Goal: Task Accomplishment & Management: Use online tool/utility

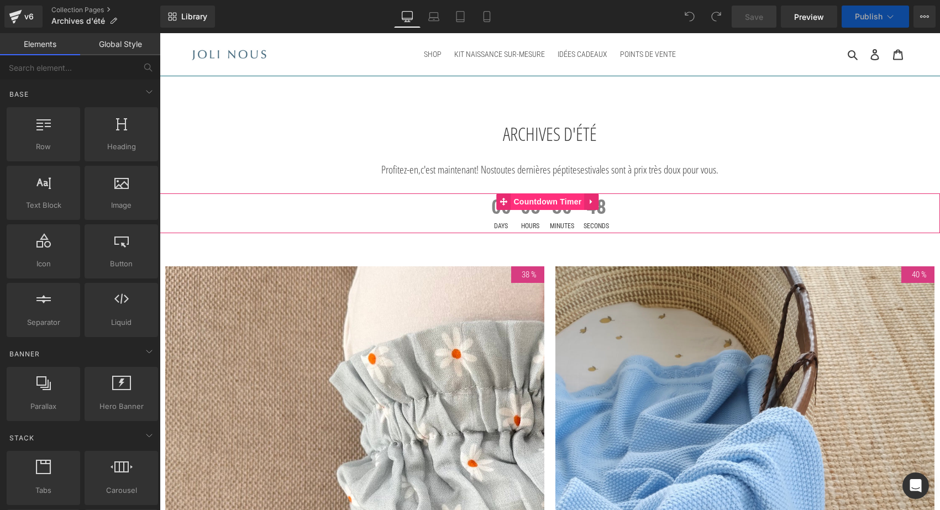
click at [530, 200] on span "Countdown Timer" at bounding box center [548, 201] width 74 height 17
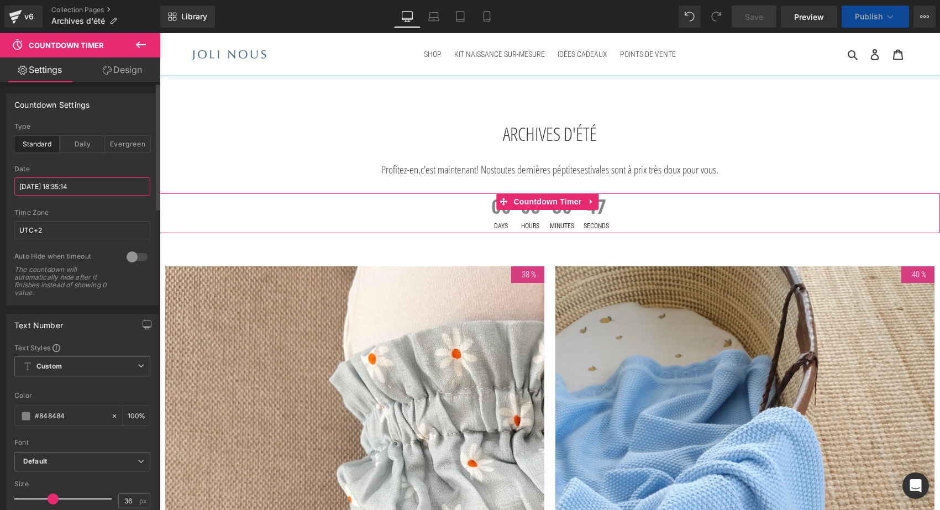
click at [53, 189] on input "[DATE] 18:35:14" at bounding box center [82, 186] width 136 height 18
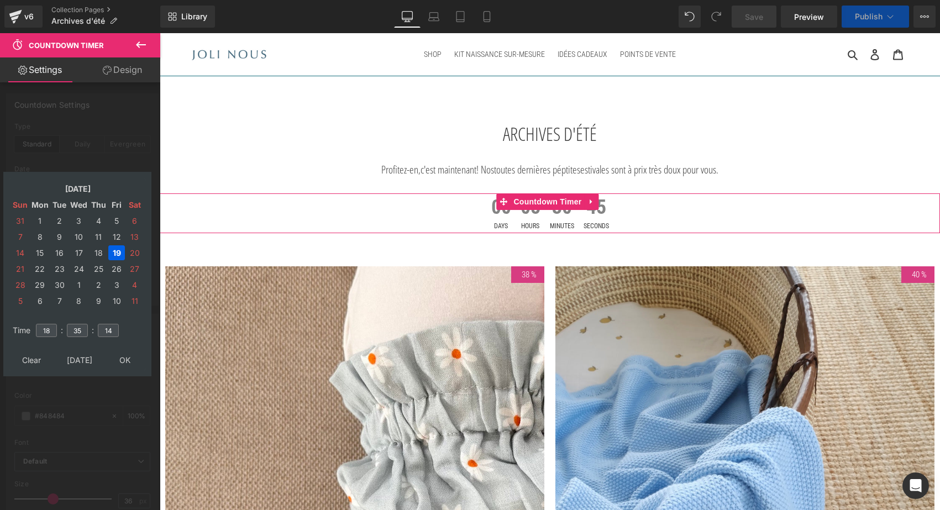
click at [131, 143] on div at bounding box center [80, 274] width 160 height 483
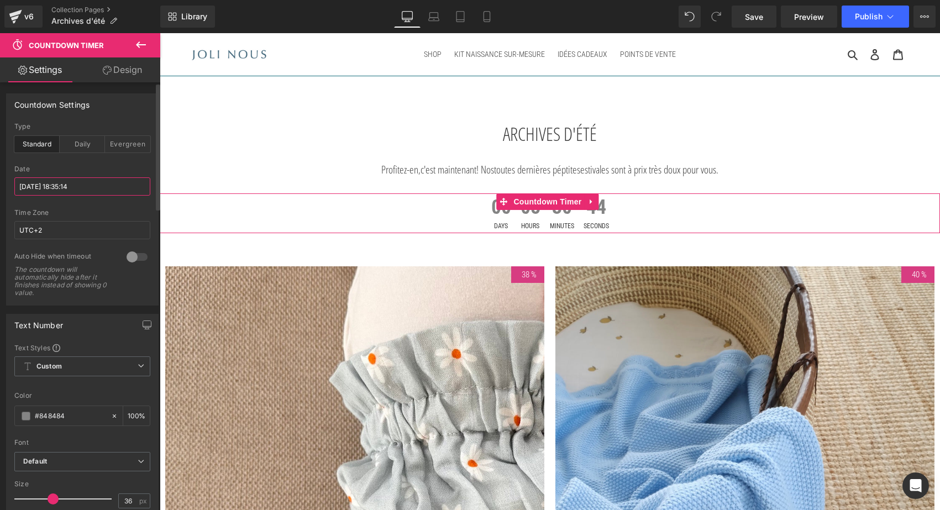
click at [65, 186] on input "[DATE] 18:35:14" at bounding box center [82, 186] width 136 height 18
click at [62, 189] on input "[DATE] 18:35:14" at bounding box center [82, 186] width 136 height 18
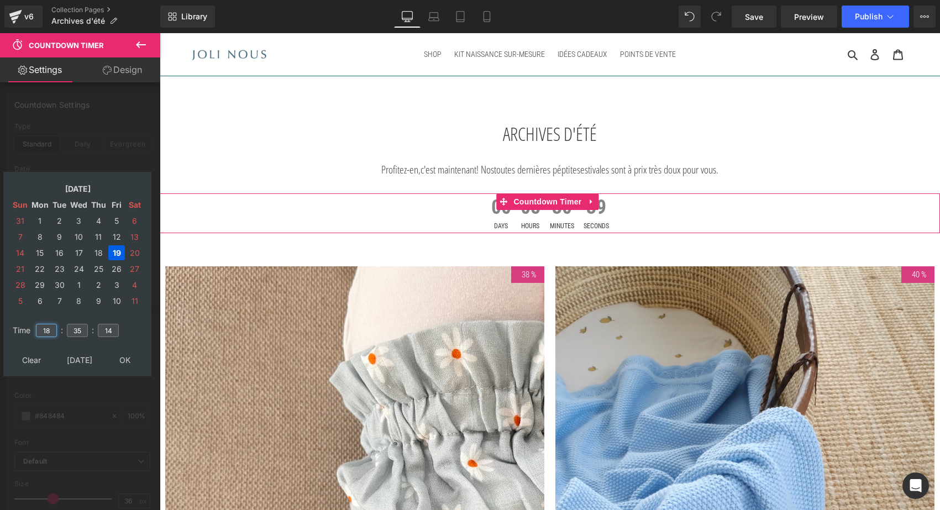
drag, startPoint x: 51, startPoint y: 326, endPoint x: 21, endPoint y: 326, distance: 30.4
click at [21, 326] on tr "Time 18 : 35 : 14" at bounding box center [77, 324] width 135 height 12
click at [48, 333] on input "18" at bounding box center [46, 330] width 21 height 13
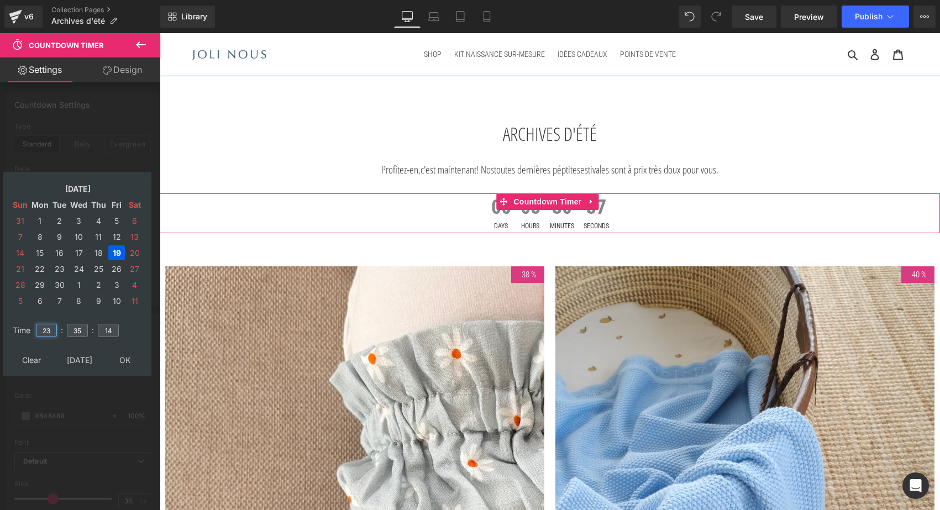
type input "23"
click at [85, 327] on input "35" at bounding box center [77, 330] width 21 height 13
type input "3"
type input "59"
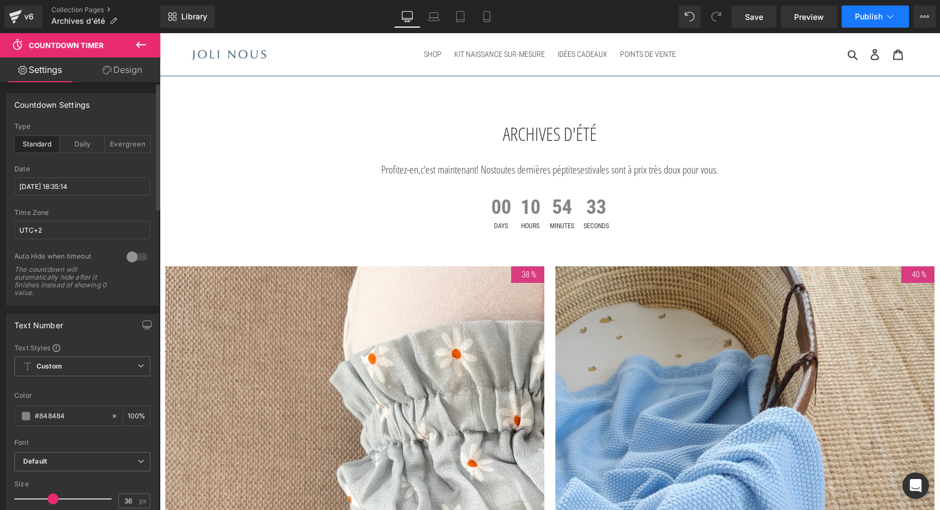
click at [877, 16] on span "Publish" at bounding box center [869, 16] width 28 height 9
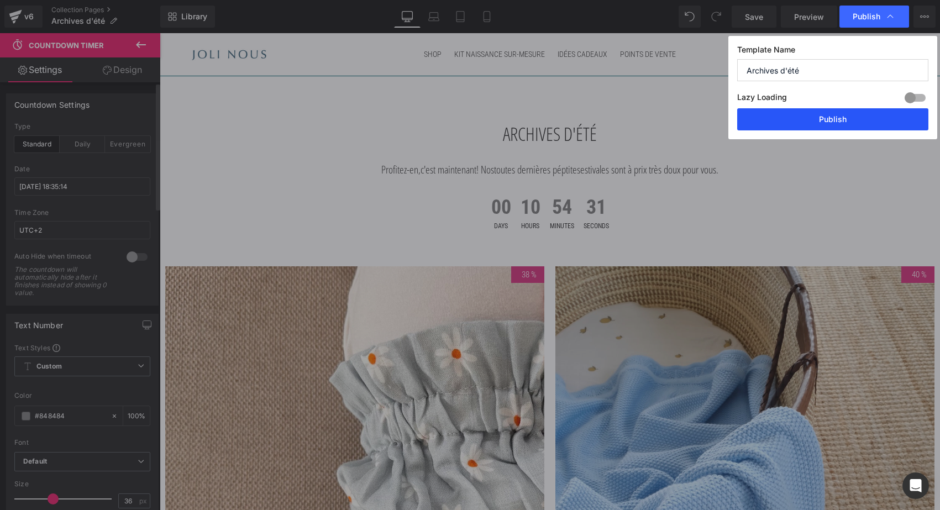
click at [802, 120] on button "Publish" at bounding box center [832, 119] width 191 height 22
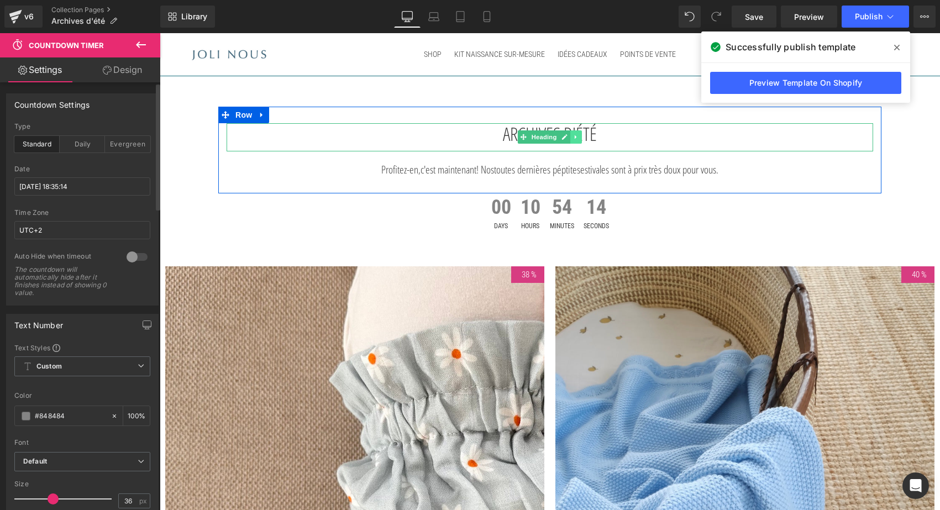
click at [579, 133] on link at bounding box center [576, 136] width 12 height 13
click at [568, 134] on icon at bounding box center [571, 137] width 6 height 6
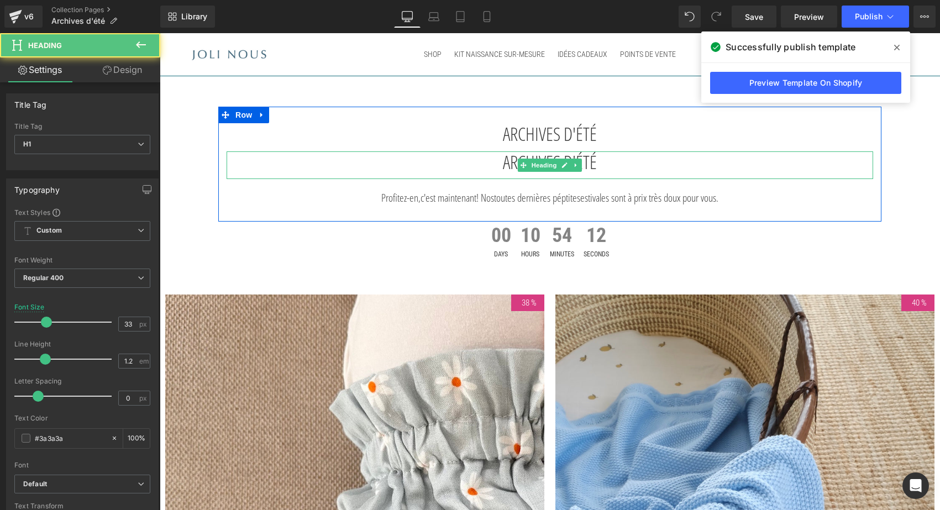
click at [510, 164] on h1 "ARCHIVES D'ÉTÉ" at bounding box center [550, 162] width 647 height 22
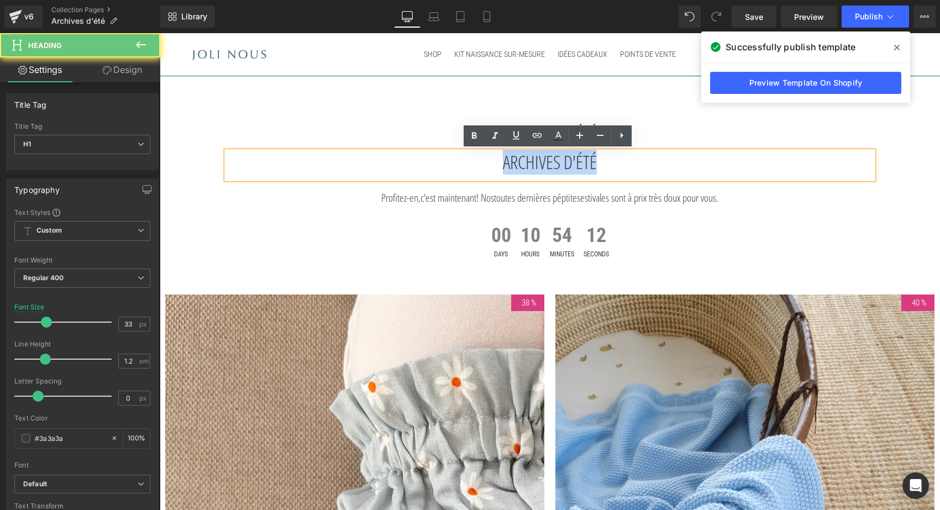
click at [510, 164] on h1 "ARCHIVES D'ÉTÉ" at bounding box center [550, 162] width 647 height 22
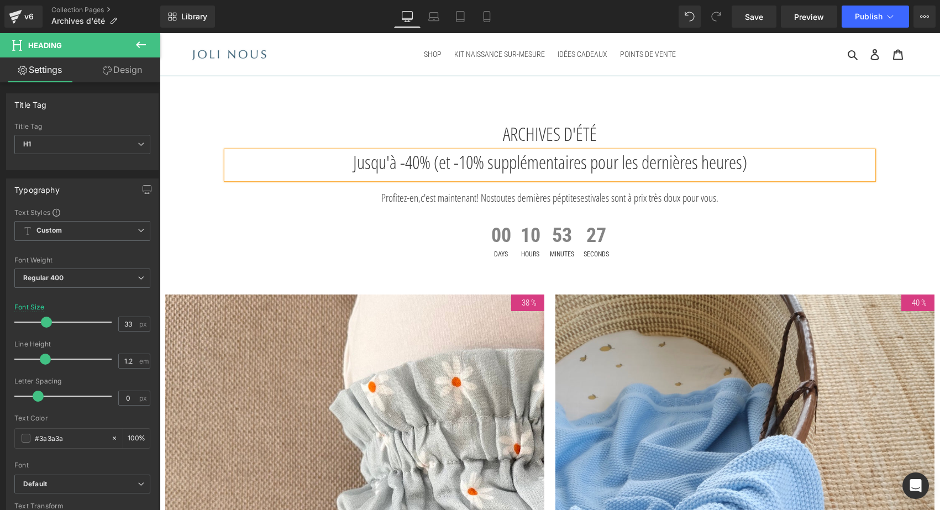
click at [313, 163] on h1 "Jusqu'à -40% (et -10% supplémentaires pour les dernières heures)" at bounding box center [550, 162] width 647 height 22
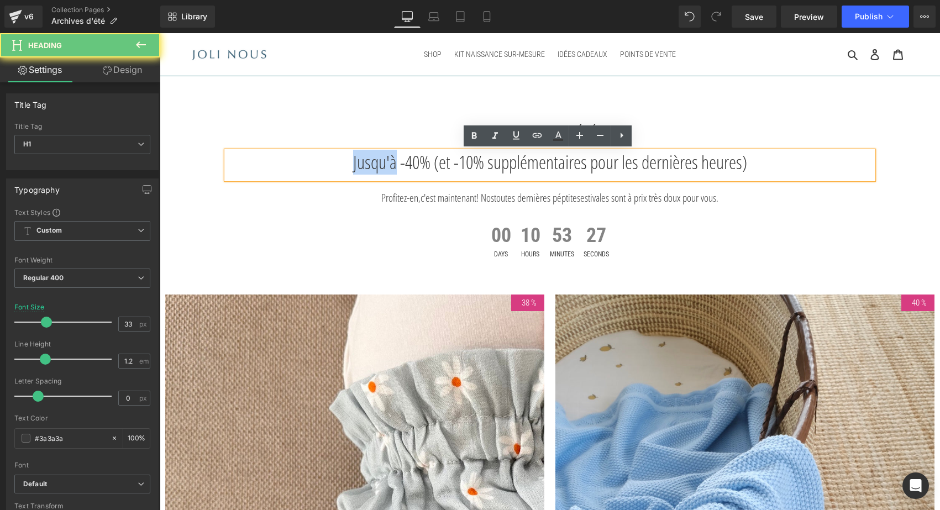
click at [313, 163] on h1 "Jusqu'à -40% (et -10% supplémentaires pour les dernières heures)" at bounding box center [550, 162] width 647 height 22
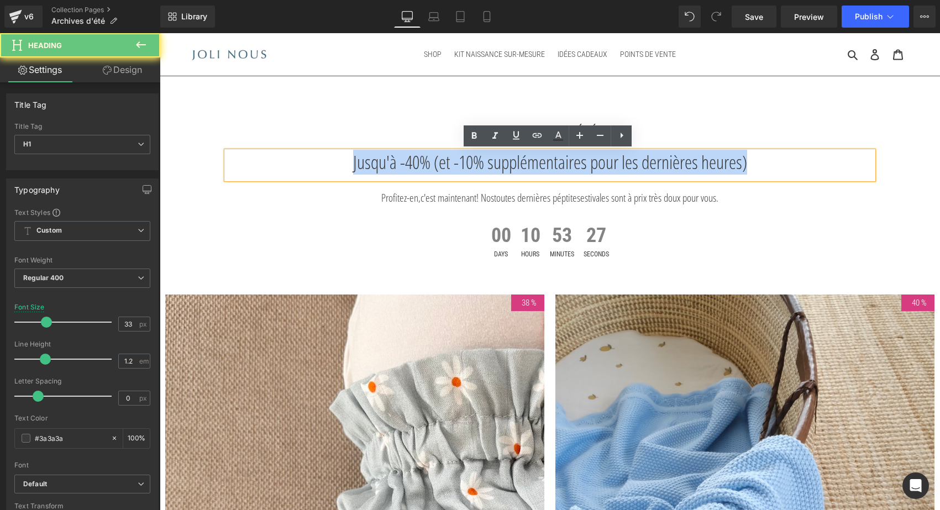
click at [313, 163] on h1 "Jusqu'à -40% (et -10% supplémentaires pour les dernières heures)" at bounding box center [550, 162] width 647 height 22
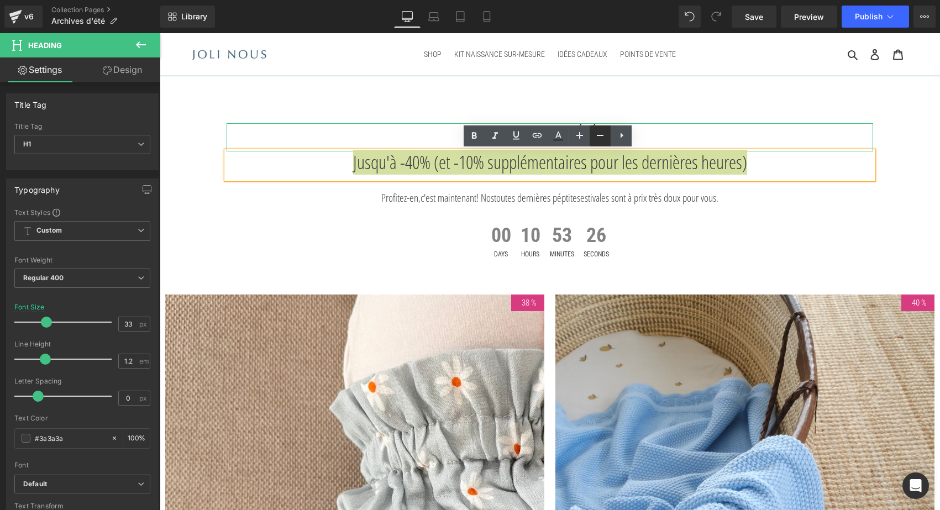
click at [599, 133] on icon at bounding box center [600, 135] width 13 height 13
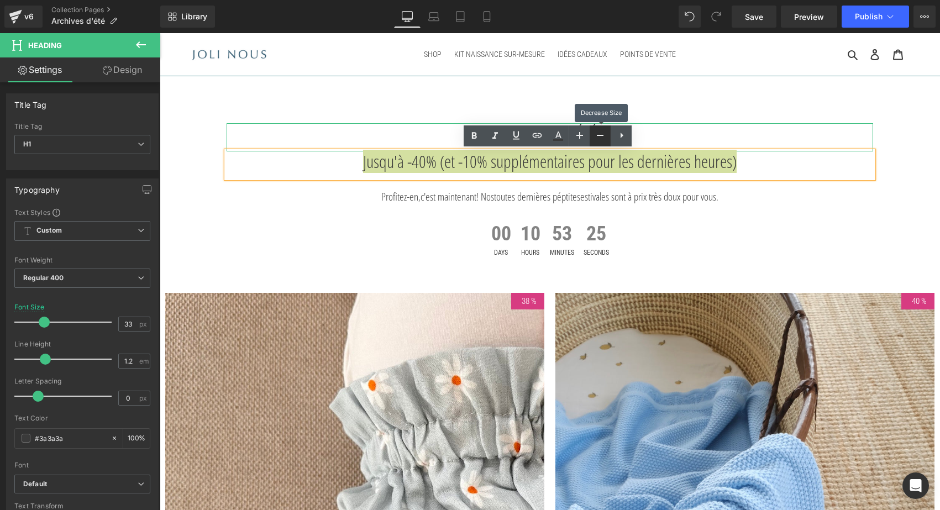
click at [599, 133] on icon at bounding box center [600, 135] width 13 height 13
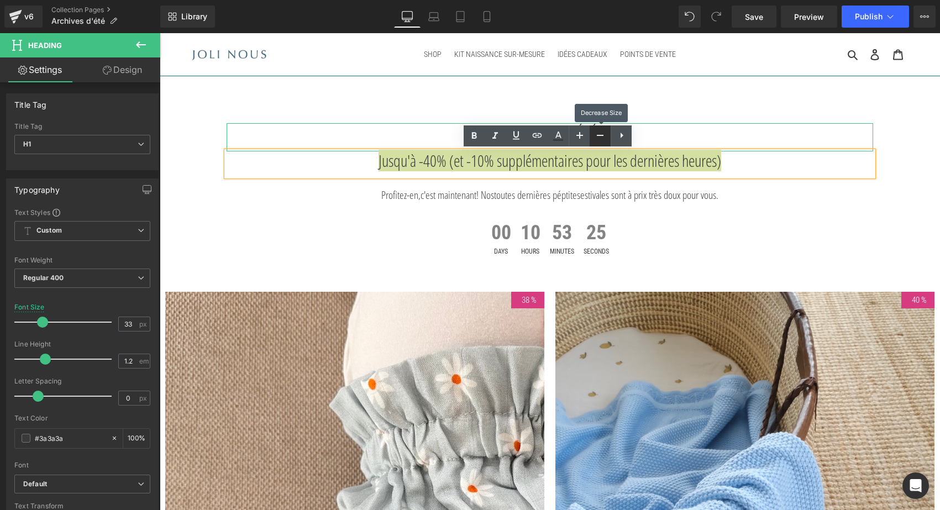
click at [599, 133] on icon at bounding box center [600, 135] width 13 height 13
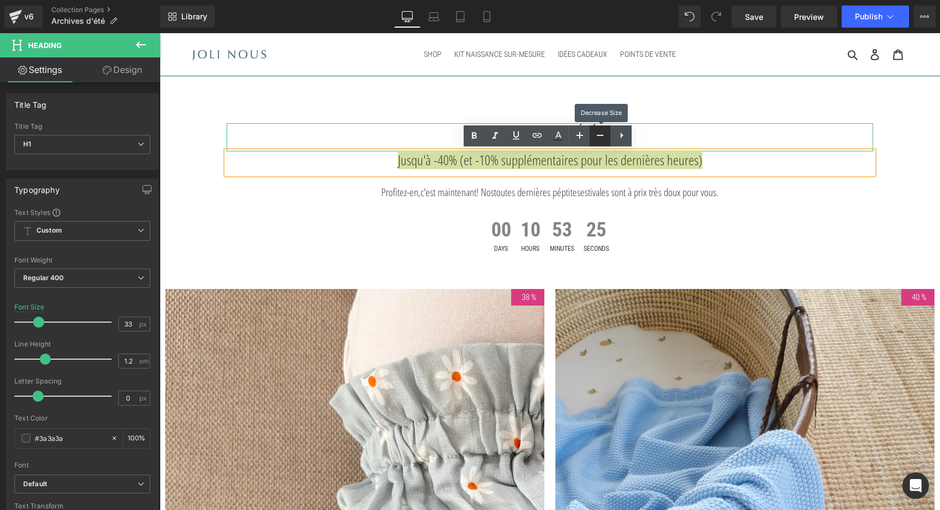
click at [599, 133] on icon at bounding box center [600, 135] width 13 height 13
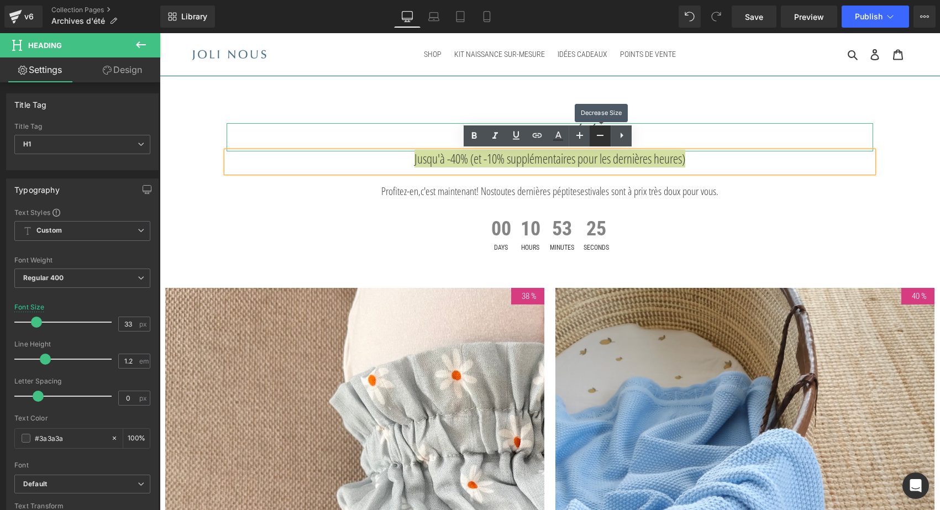
click at [599, 133] on icon at bounding box center [600, 135] width 13 height 13
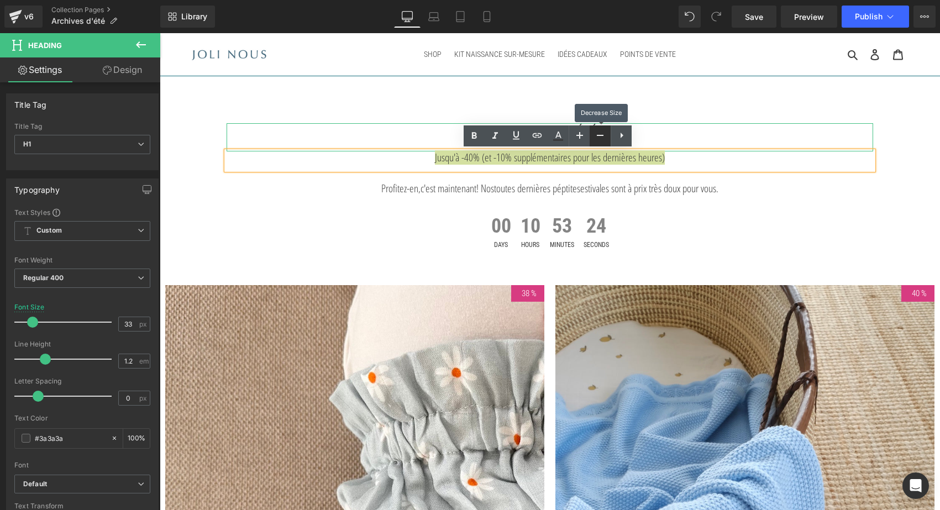
click at [599, 133] on icon at bounding box center [600, 135] width 13 height 13
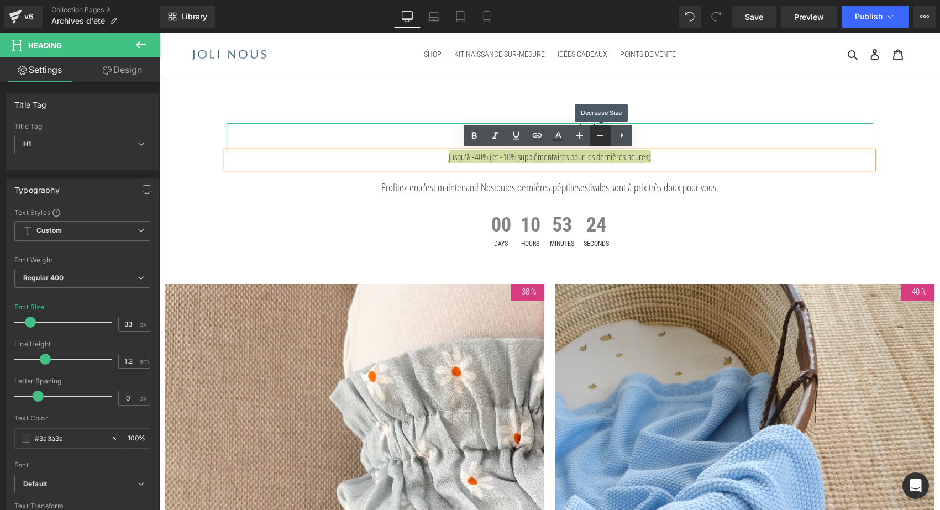
click at [599, 133] on icon at bounding box center [600, 135] width 13 height 13
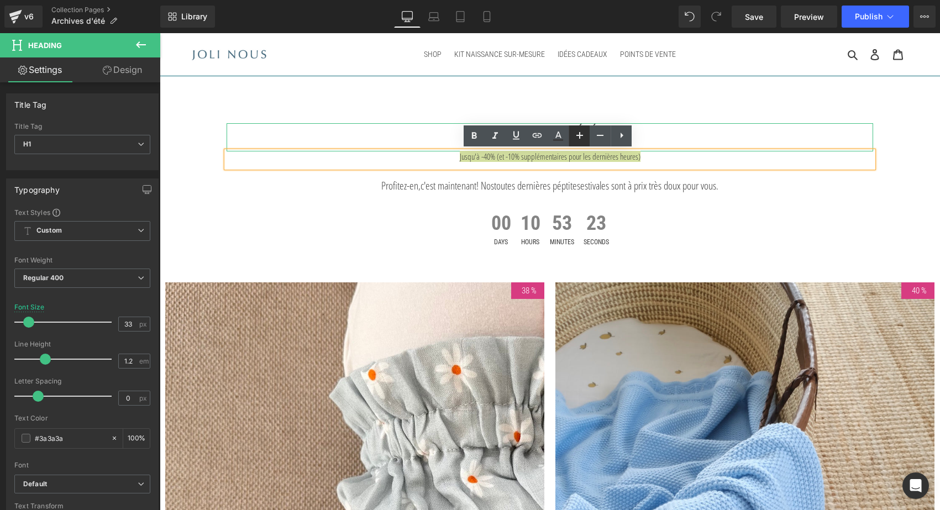
click at [579, 135] on icon at bounding box center [580, 135] width 7 height 7
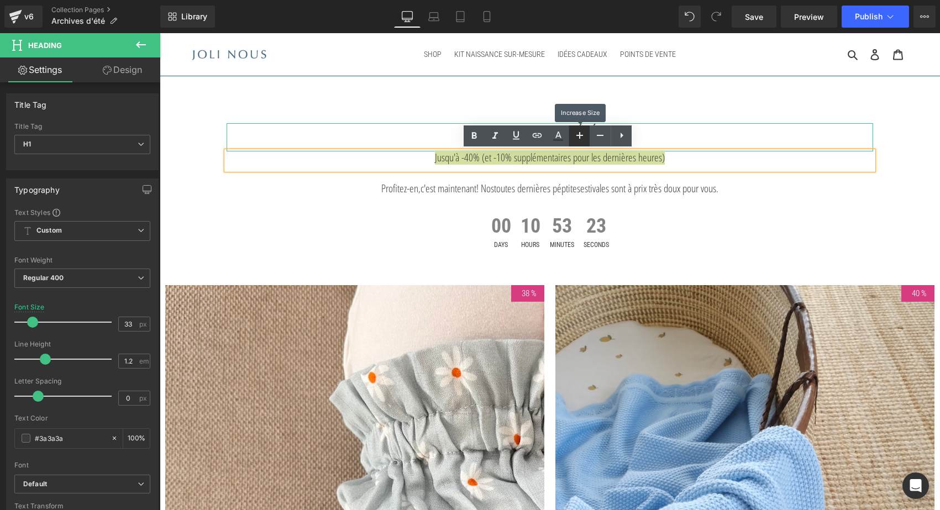
click at [579, 135] on icon at bounding box center [580, 135] width 7 height 7
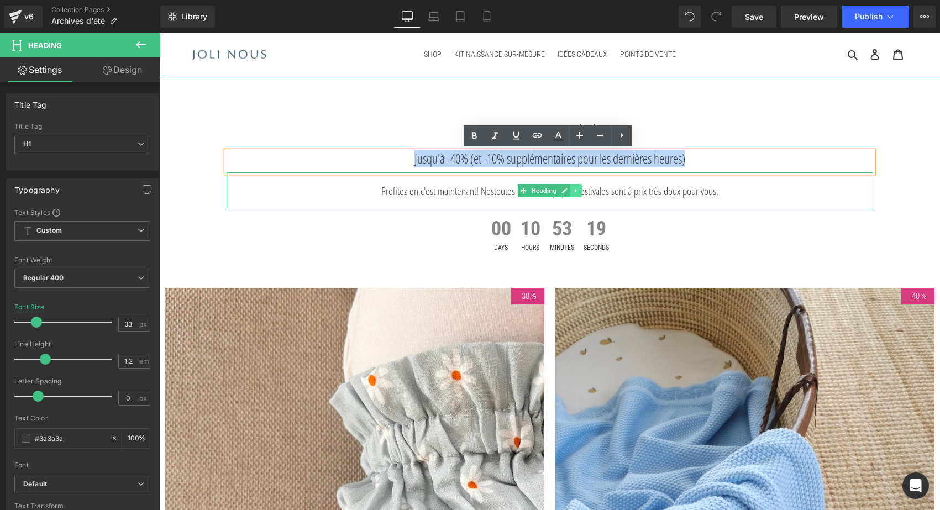
click at [577, 190] on icon at bounding box center [576, 190] width 6 height 7
click at [580, 190] on icon at bounding box center [582, 190] width 6 height 7
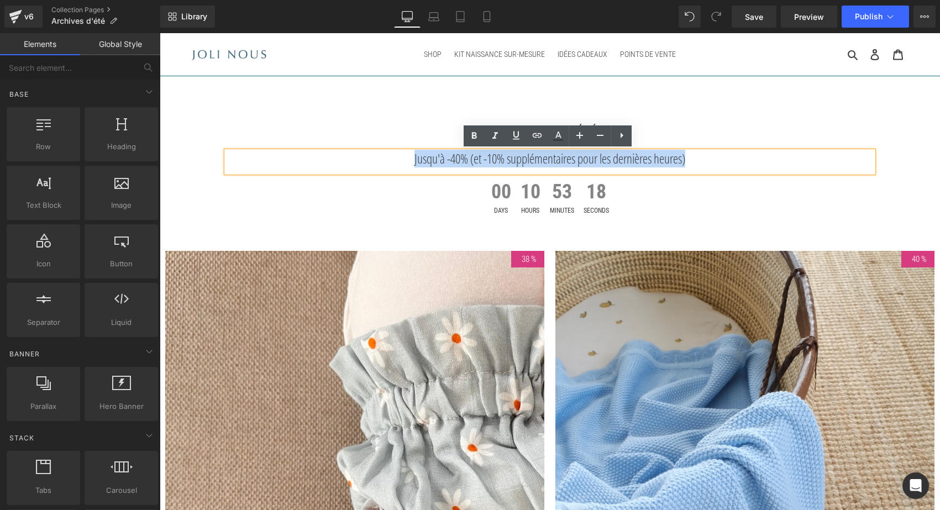
click at [406, 203] on div "00 Days 10 Hours 53 Minutes 18 Seconds" at bounding box center [550, 198] width 780 height 40
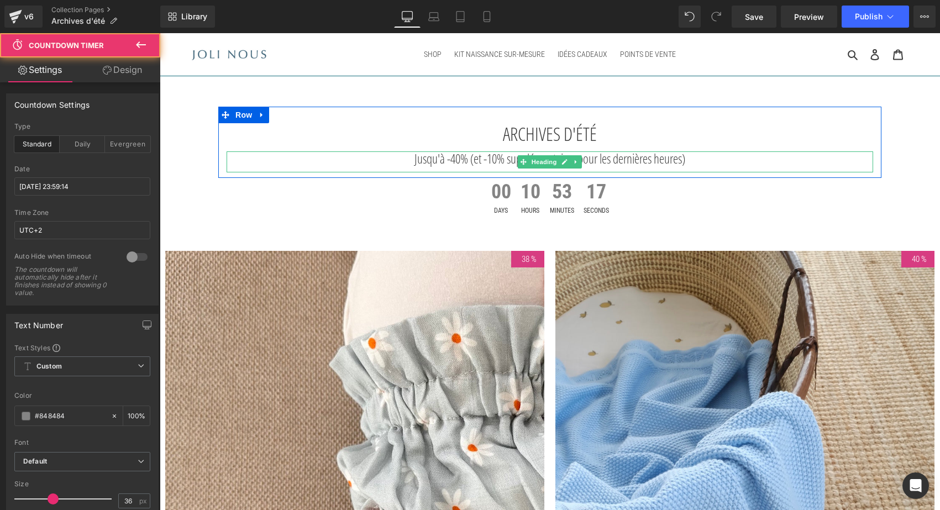
click at [387, 160] on h1 "Jusqu'à -40% (et -10% supplémentaires pour les dernières heures)" at bounding box center [550, 158] width 647 height 15
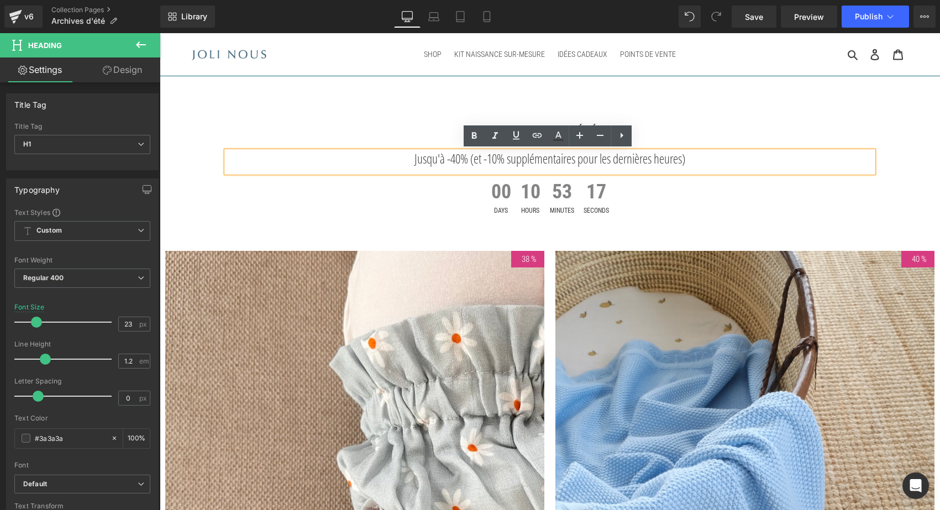
click at [403, 160] on h1 "Jusqu'à -40% (et -10% supplémentaires pour les dernières heures)" at bounding box center [550, 158] width 647 height 15
drag, startPoint x: 434, startPoint y: 158, endPoint x: 358, endPoint y: 156, distance: 75.8
click at [358, 156] on h1 "Jusqu'à -40% (et -10% supplémentaires pour les dernières heures)" at bounding box center [550, 158] width 647 height 15
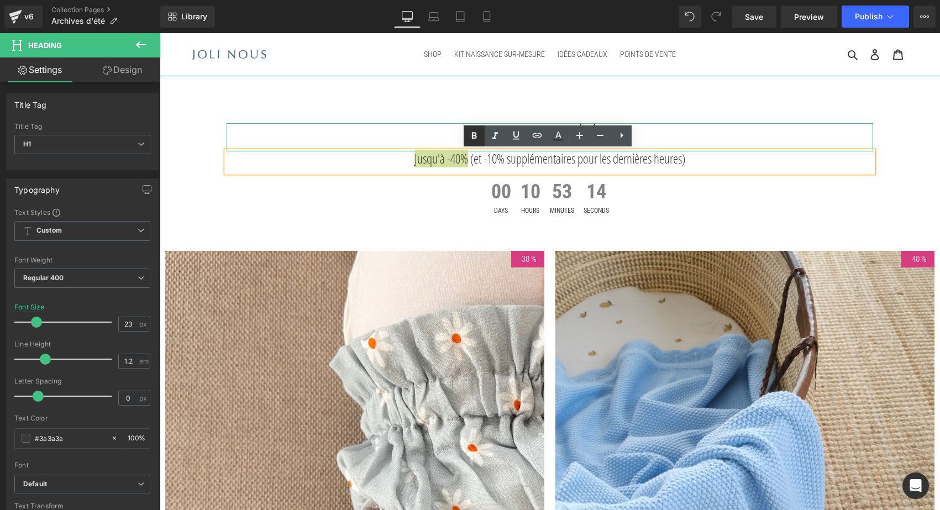
click at [478, 133] on icon at bounding box center [474, 135] width 13 height 13
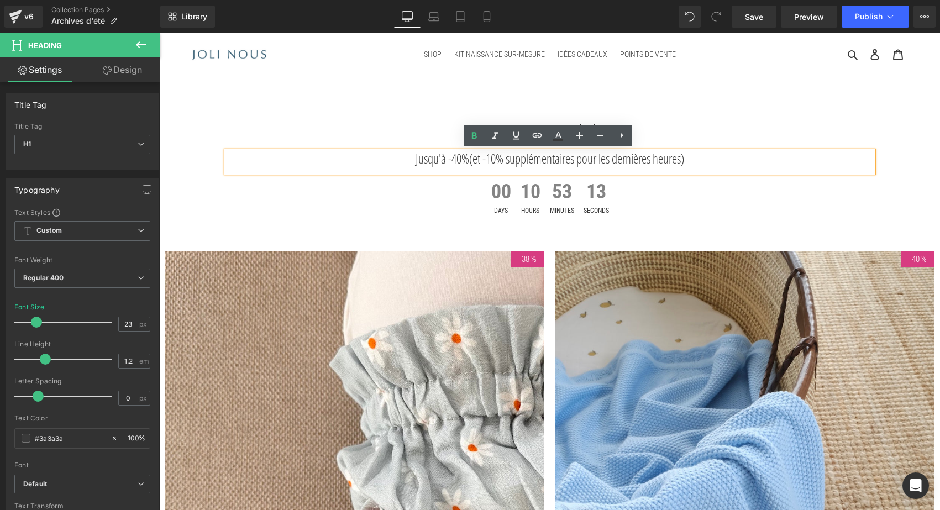
click at [460, 158] on h1 "Jusqu'à -40% (et -10% supplémentaires pour les dernières heures)" at bounding box center [550, 158] width 647 height 15
drag, startPoint x: 457, startPoint y: 159, endPoint x: 584, endPoint y: 156, distance: 127.7
click at [584, 156] on h1 "Jusqu'à -40% (et -10% supplémentaires pour les dernières heures)" at bounding box center [550, 158] width 647 height 15
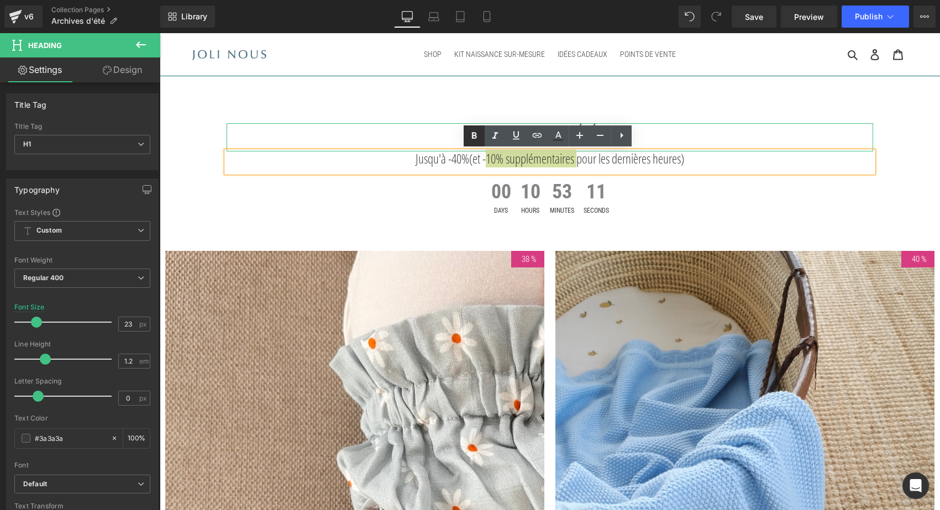
click at [477, 132] on icon at bounding box center [474, 135] width 13 height 13
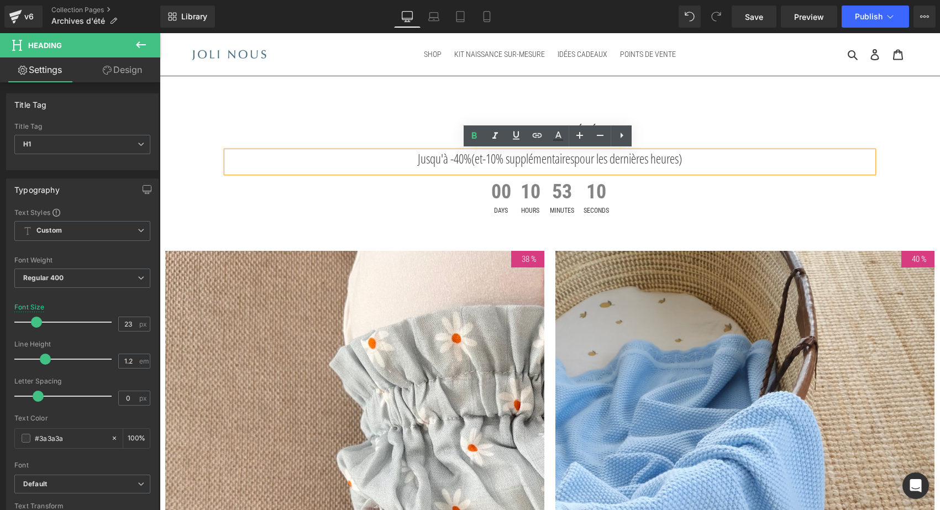
click at [762, 166] on div "Jusqu'à -40% (et -10% supplémentaires pour les dernières heures)" at bounding box center [550, 162] width 647 height 22
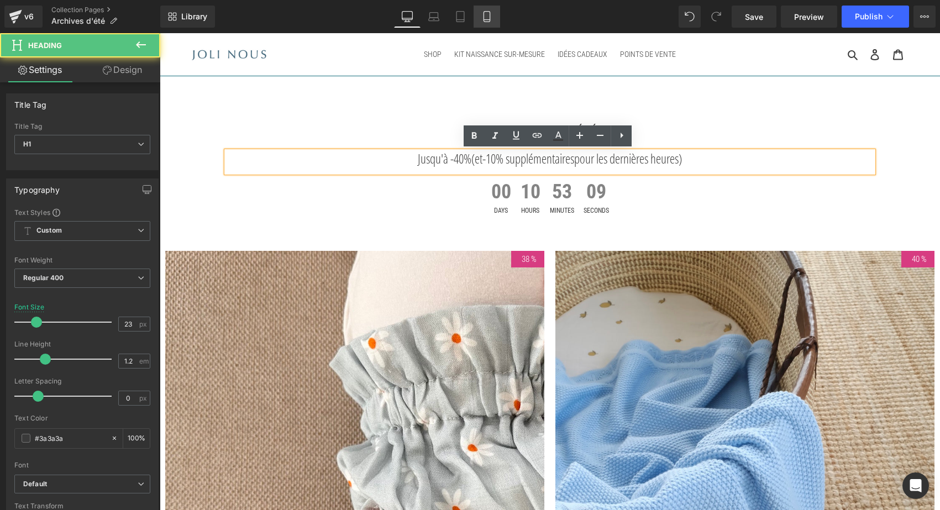
click at [477, 18] on link "Mobile" at bounding box center [487, 17] width 27 height 22
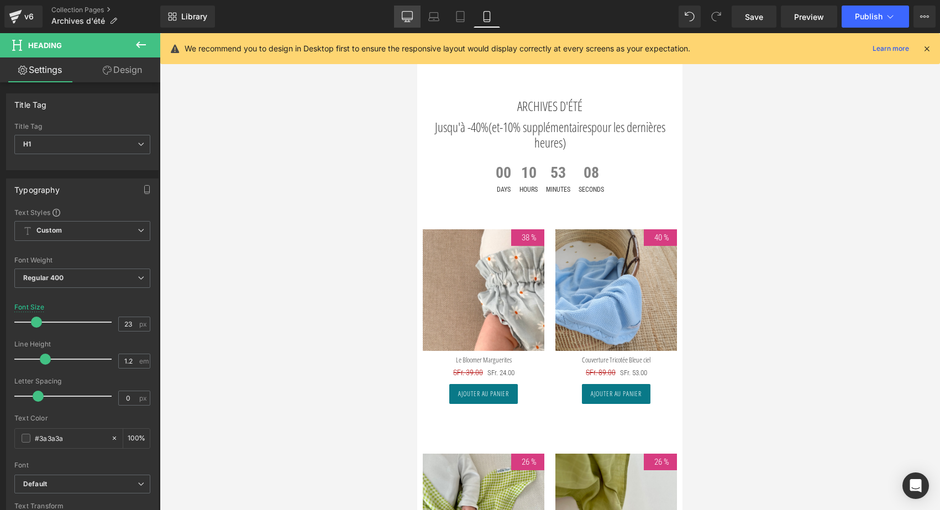
click at [411, 15] on icon at bounding box center [407, 16] width 11 height 11
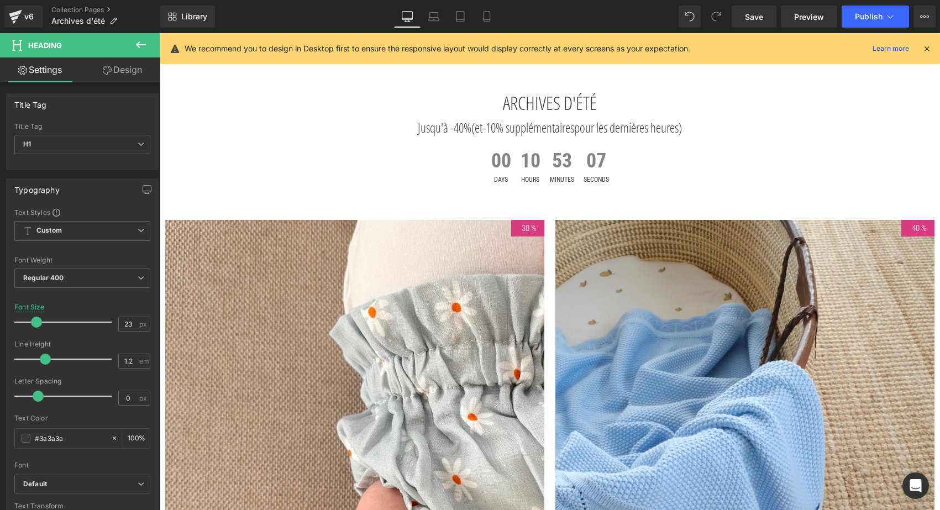
click at [449, 125] on h1 "Jusqu'à -40% (et -10% supplémentaires pour les dernières heures)" at bounding box center [550, 127] width 647 height 15
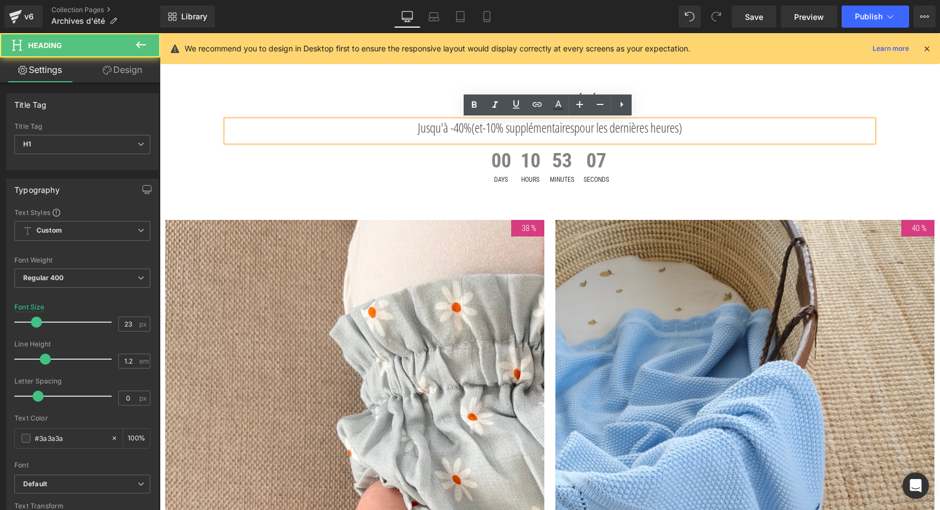
click at [449, 125] on h1 "Jusqu'à -40% (et -10% supplémentaires pour les dernières heures)" at bounding box center [550, 127] width 647 height 15
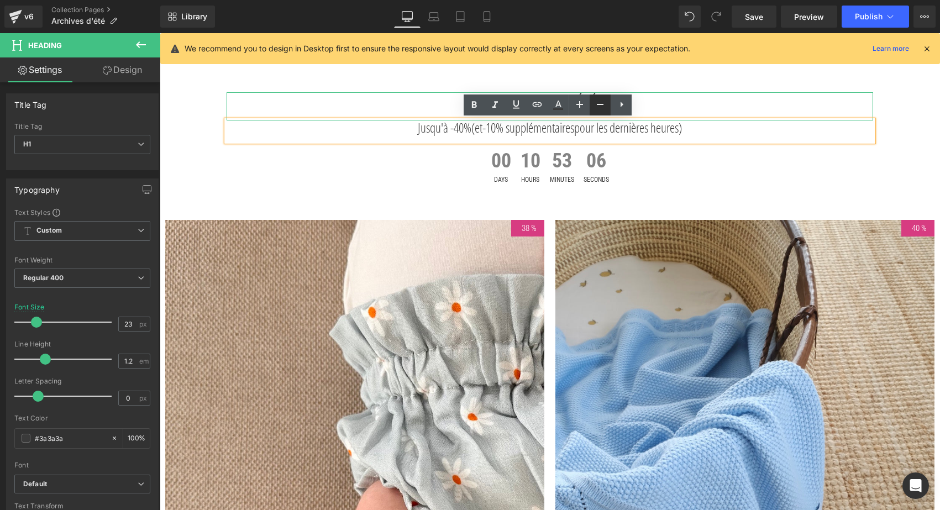
click at [596, 101] on icon at bounding box center [600, 104] width 13 height 13
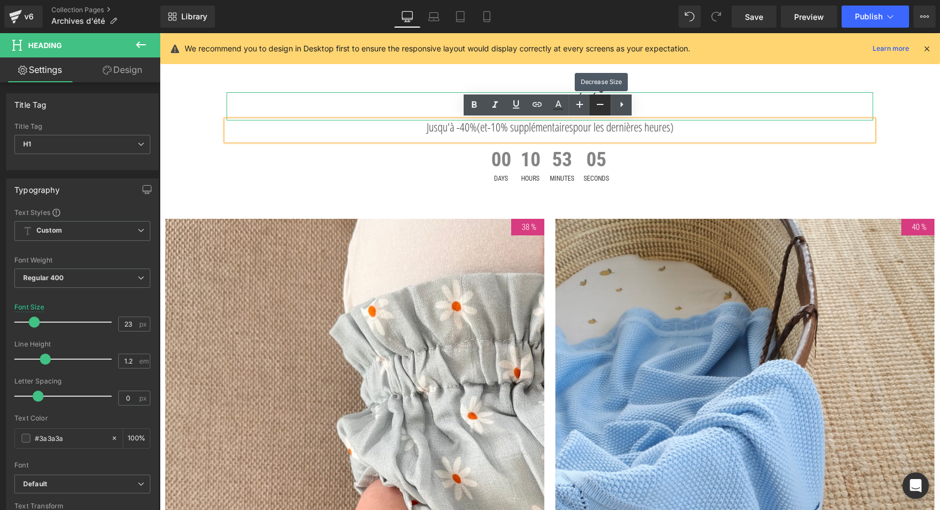
click at [596, 101] on icon at bounding box center [600, 104] width 13 height 13
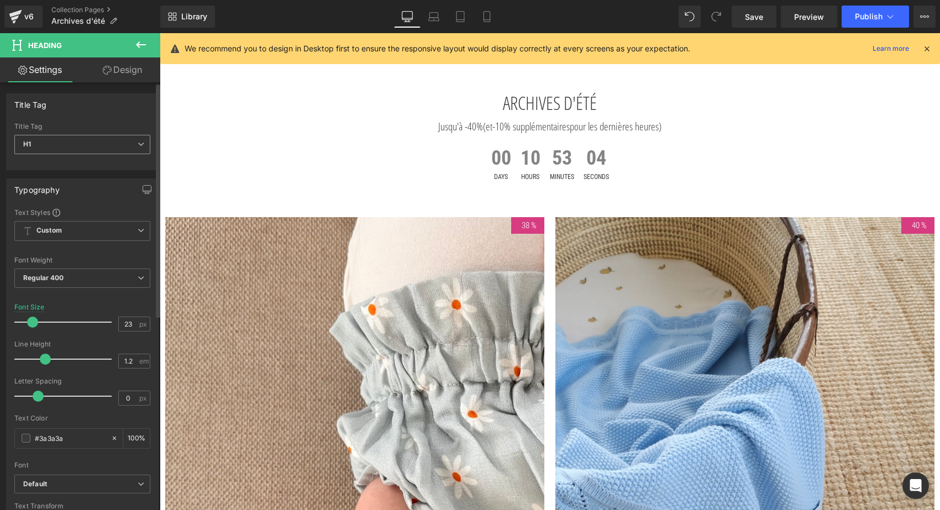
click at [132, 145] on span "H1" at bounding box center [82, 144] width 136 height 19
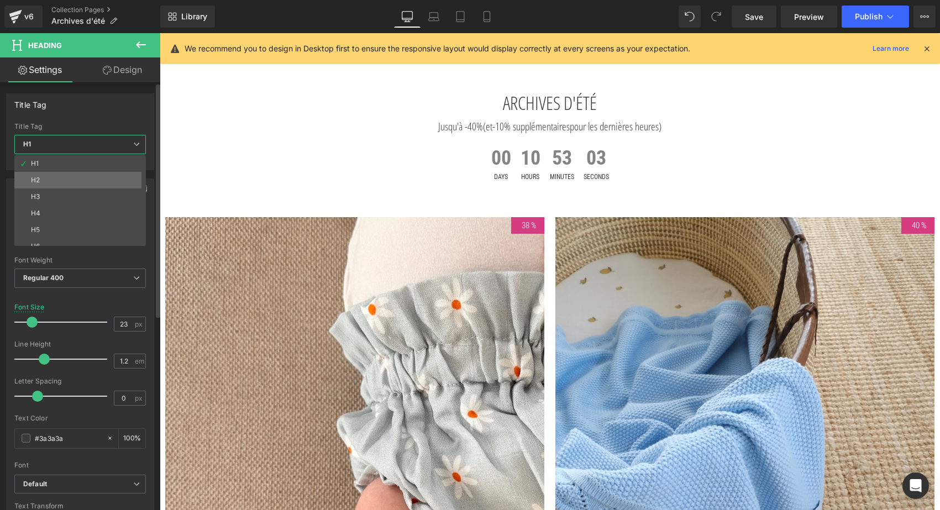
click at [101, 185] on li "H2" at bounding box center [82, 180] width 137 height 17
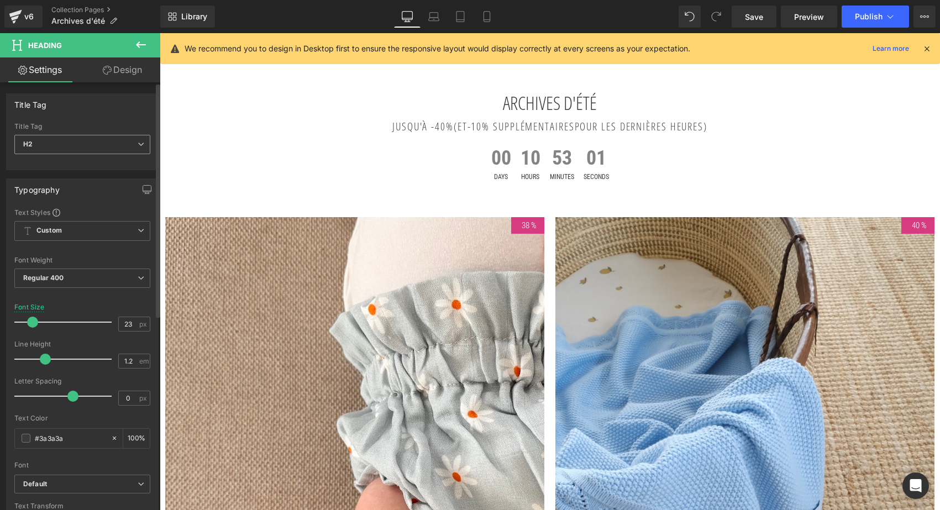
click at [134, 149] on span "H2" at bounding box center [82, 144] width 136 height 19
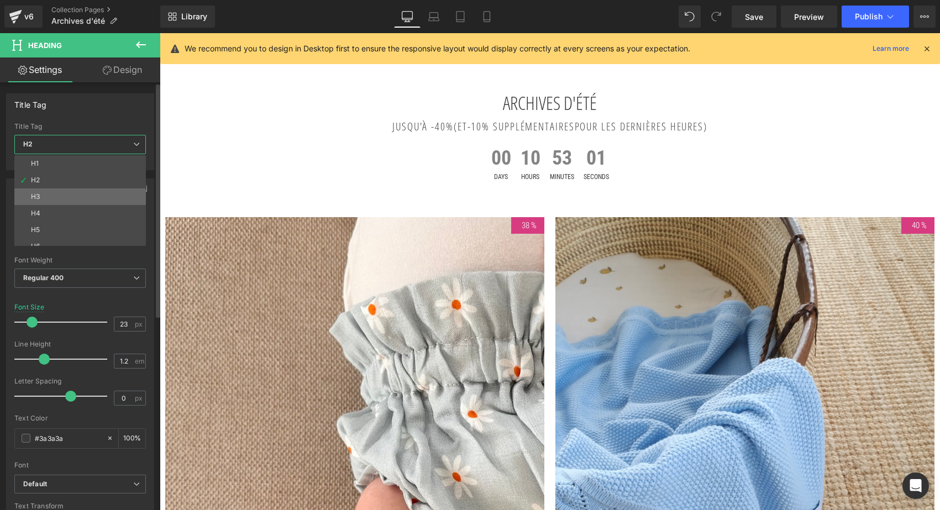
click at [95, 202] on li "H3" at bounding box center [82, 196] width 137 height 17
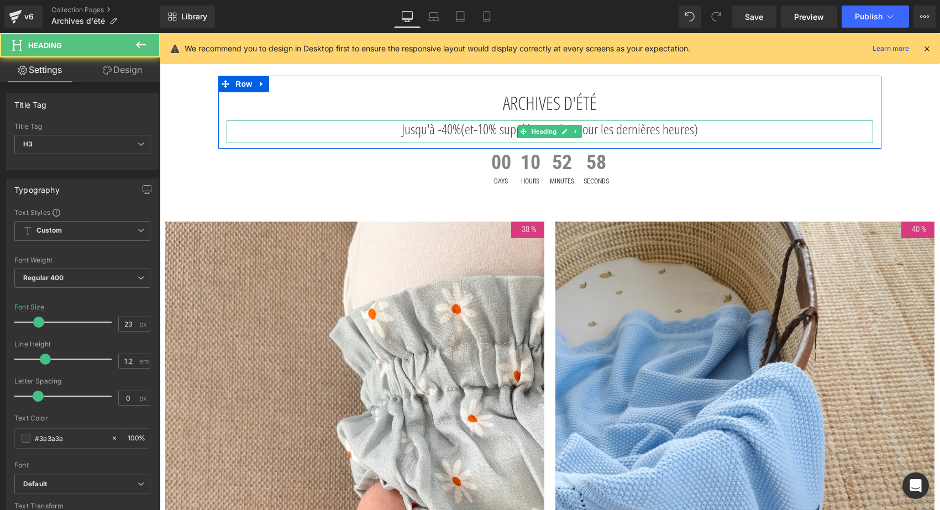
click at [425, 135] on h3 "Jusqu'à -40% (et -10% supplémentaires pour les dernières heures)" at bounding box center [550, 128] width 647 height 17
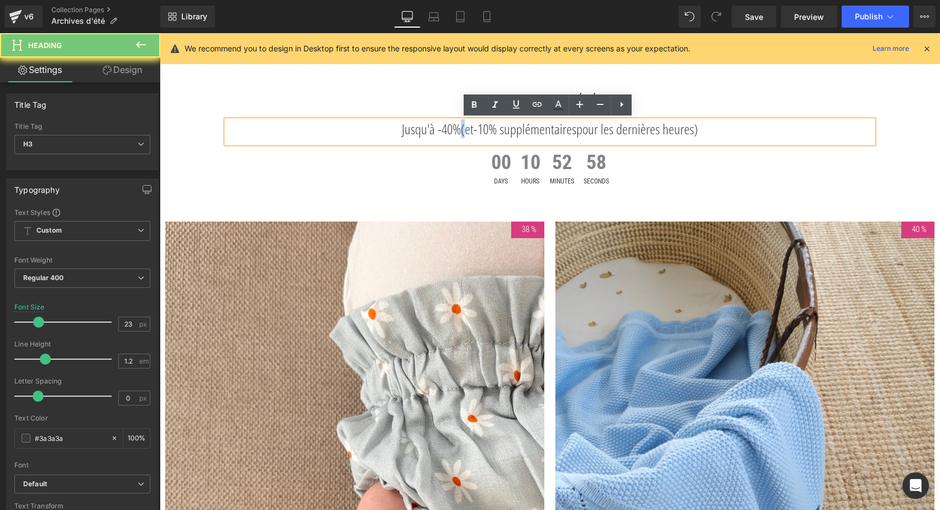
click at [425, 135] on h3 "Jusqu'à -40% (et -10% supplémentaires pour les dernières heures)" at bounding box center [550, 128] width 647 height 17
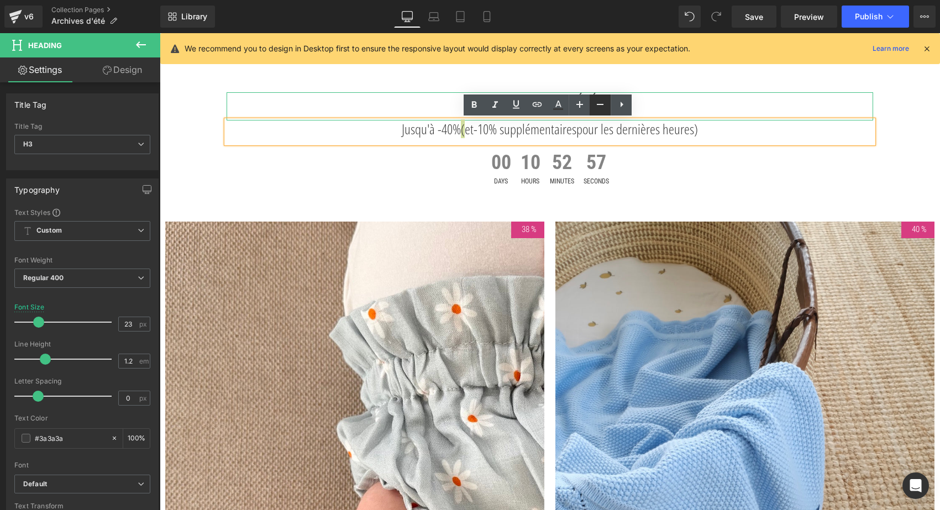
click at [605, 101] on icon at bounding box center [600, 104] width 13 height 13
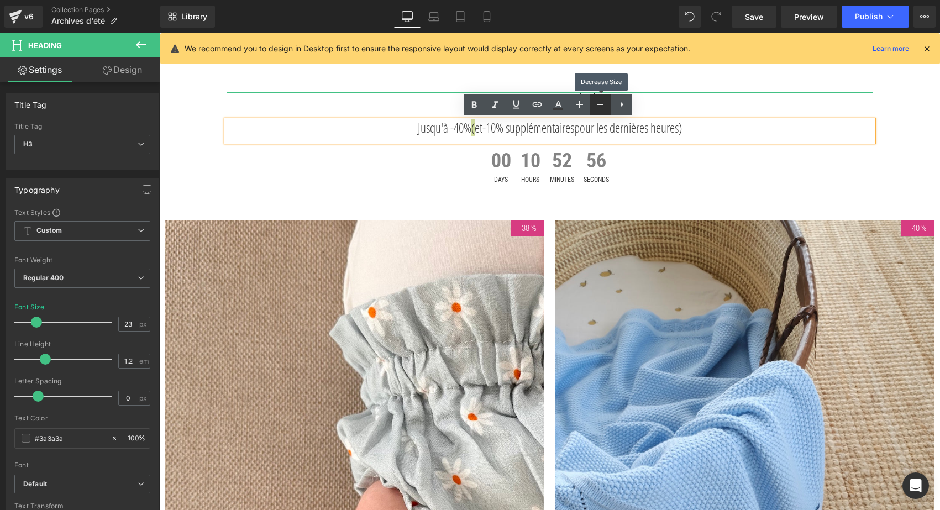
click at [605, 101] on icon at bounding box center [600, 104] width 13 height 13
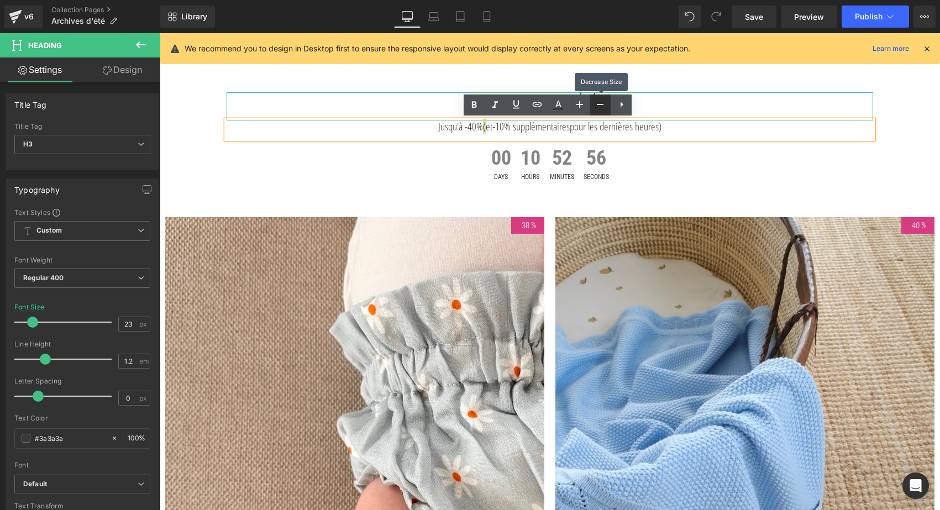
click at [605, 101] on icon at bounding box center [600, 104] width 13 height 13
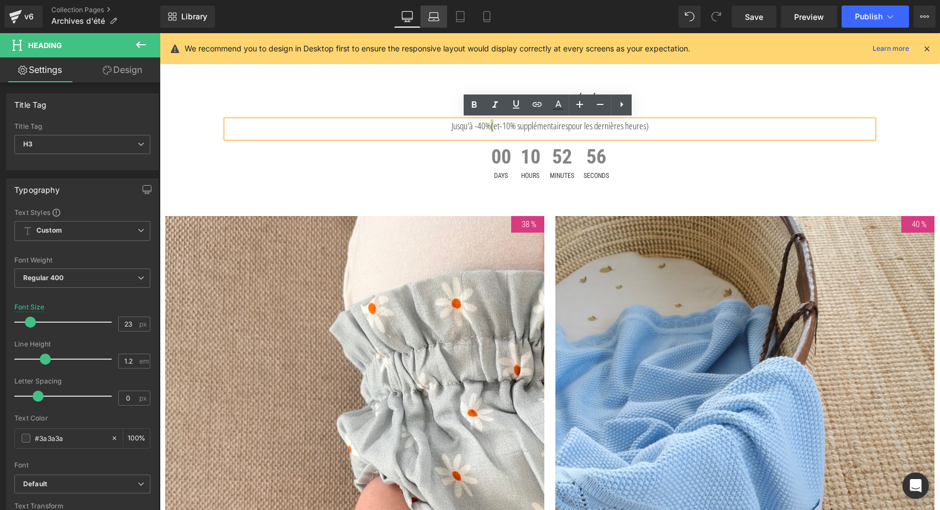
click at [435, 13] on icon at bounding box center [433, 15] width 8 height 5
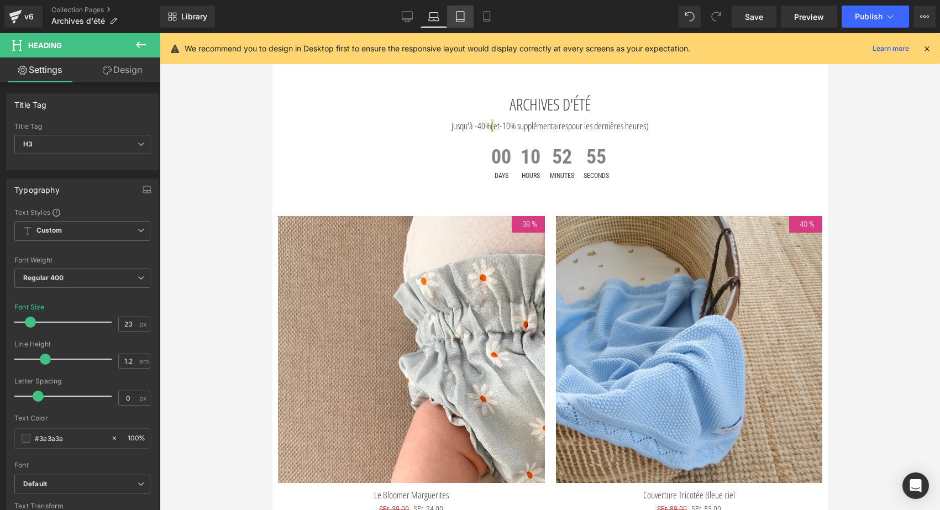
click at [458, 18] on icon at bounding box center [460, 16] width 11 height 11
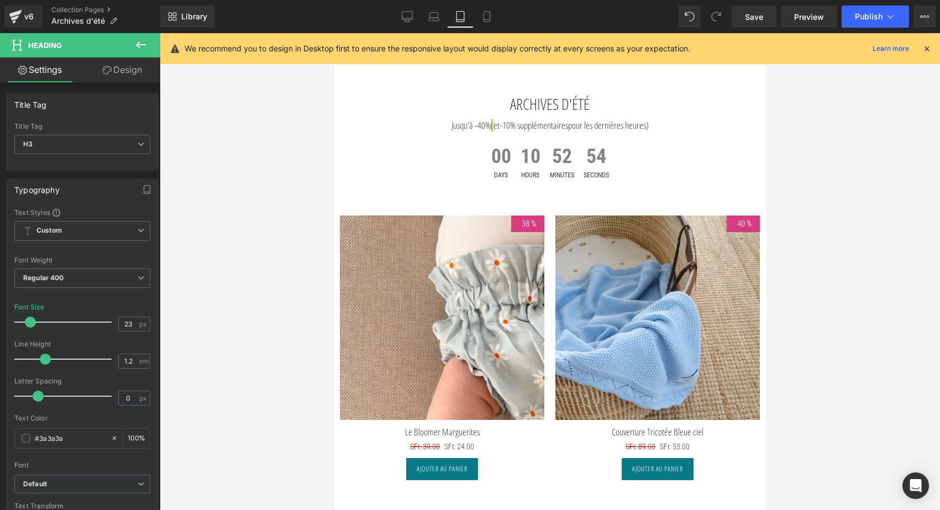
scroll to position [43, 0]
click at [486, 19] on icon at bounding box center [486, 16] width 11 height 11
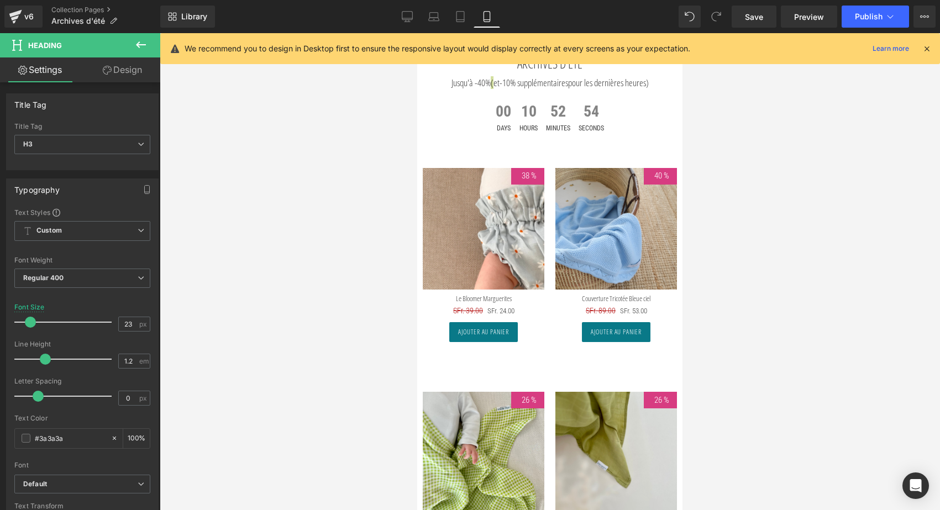
scroll to position [0, 0]
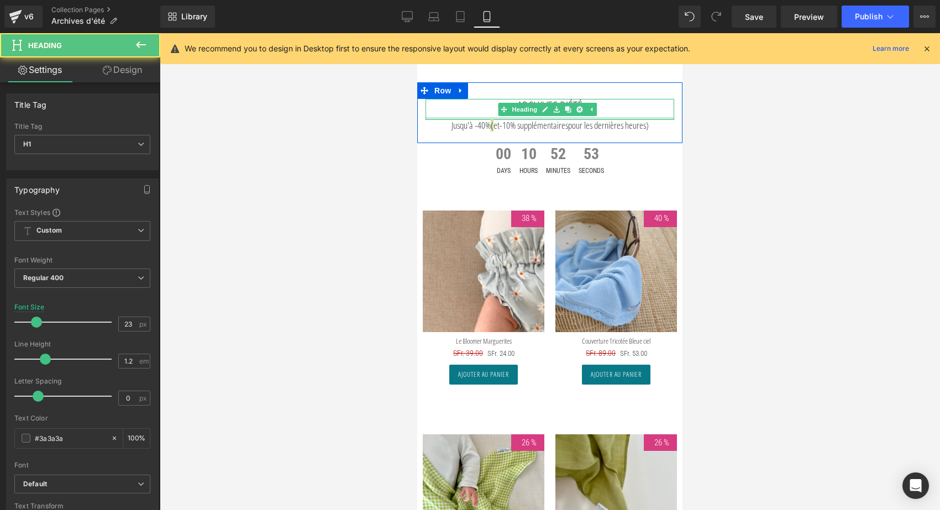
click at [620, 119] on div at bounding box center [550, 118] width 249 height 3
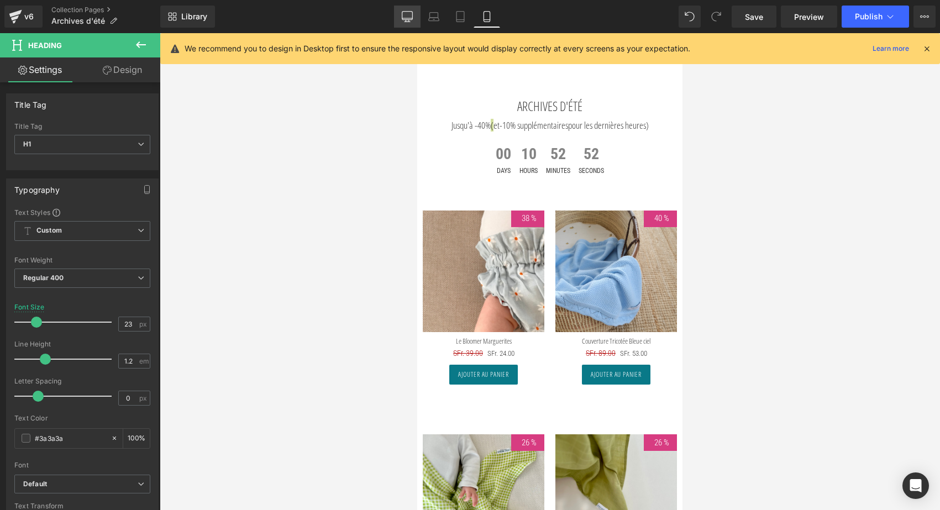
click at [409, 12] on icon at bounding box center [407, 16] width 11 height 11
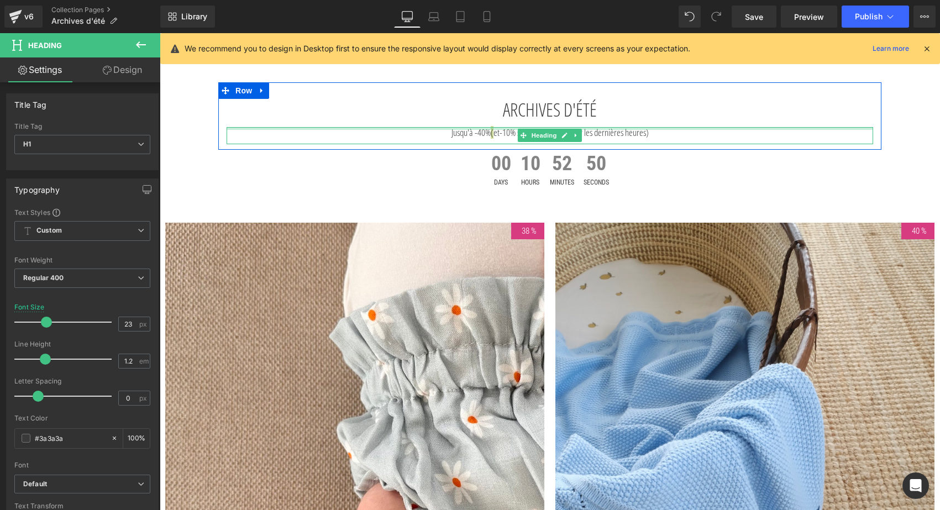
click at [468, 128] on div at bounding box center [550, 128] width 647 height 3
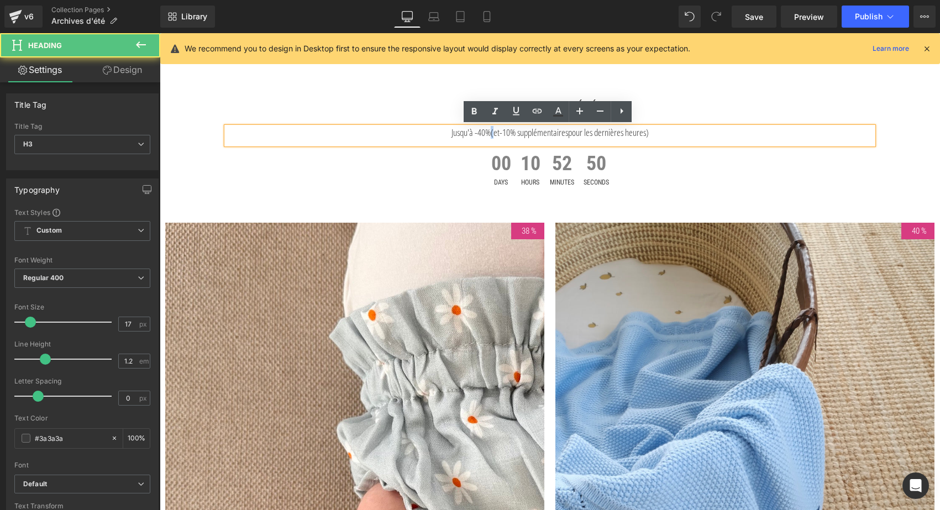
click at [467, 135] on h3 "Jusqu'à -40% (et -10% supplémentaires pour les dernières heures)" at bounding box center [550, 132] width 647 height 11
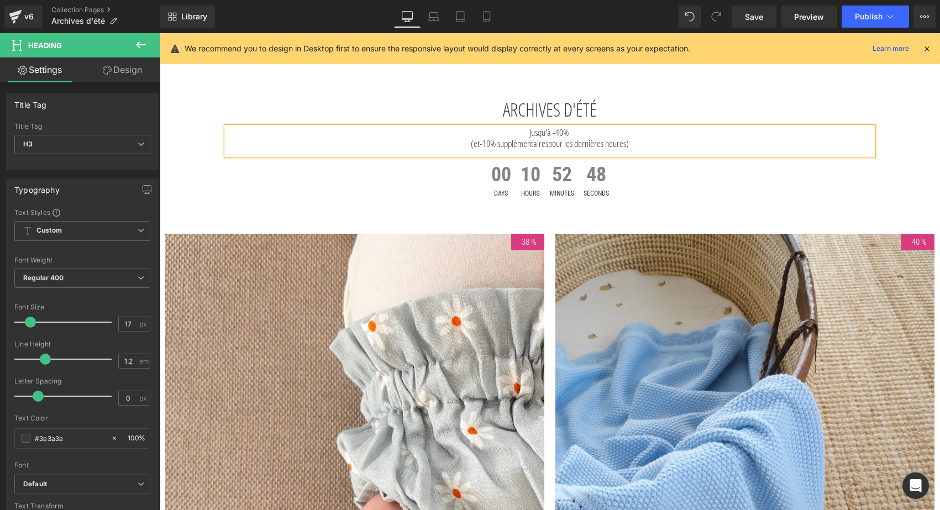
click at [441, 143] on h3 "(et -10% supplémentaires pour les dernières heures)" at bounding box center [550, 143] width 647 height 11
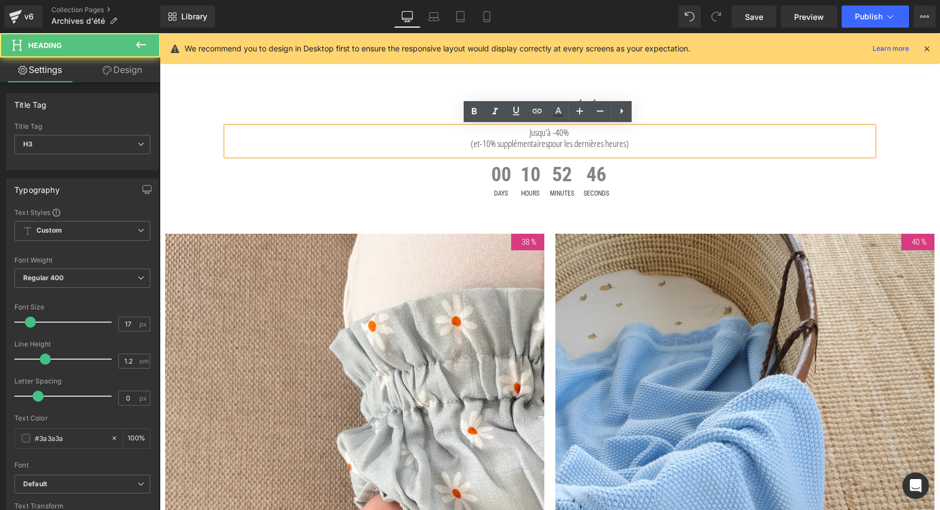
click at [439, 143] on h3 "(et -10% supplémentaires pour les dernières heures)" at bounding box center [550, 143] width 647 height 11
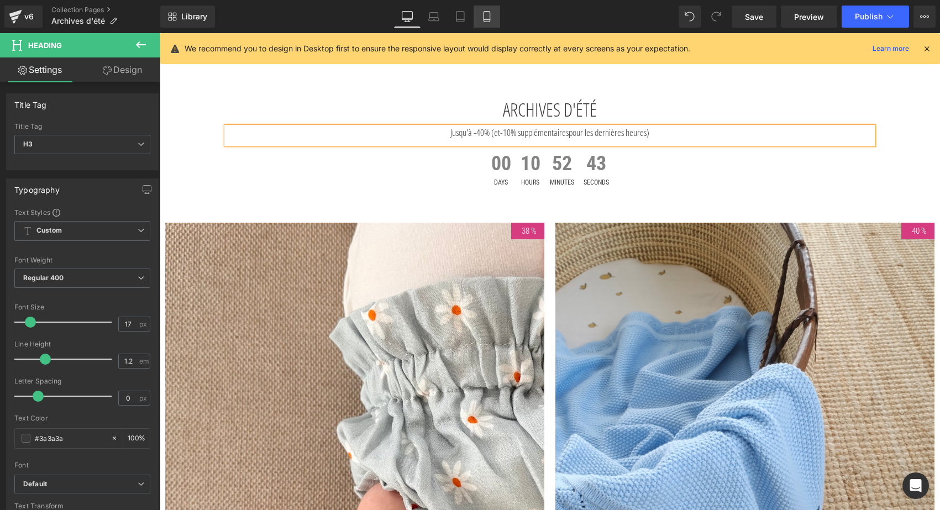
click at [485, 12] on icon at bounding box center [487, 17] width 6 height 11
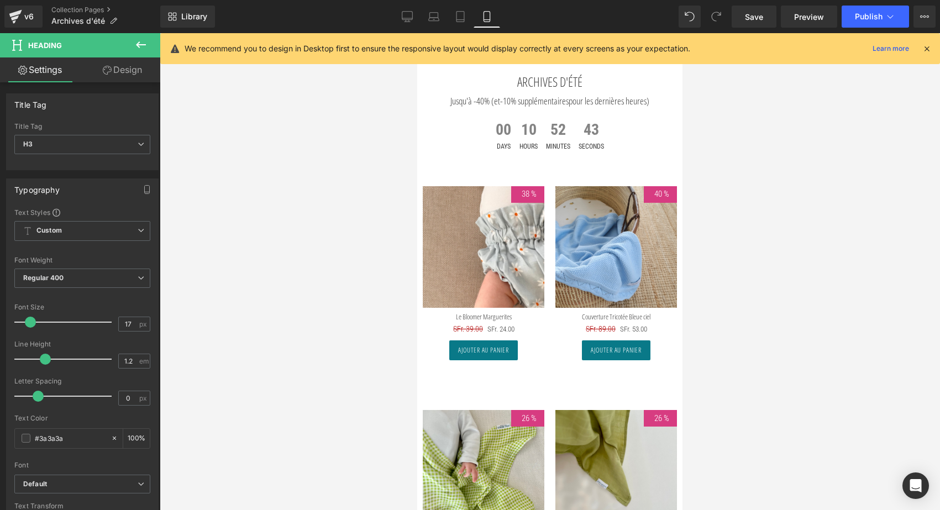
scroll to position [0, 0]
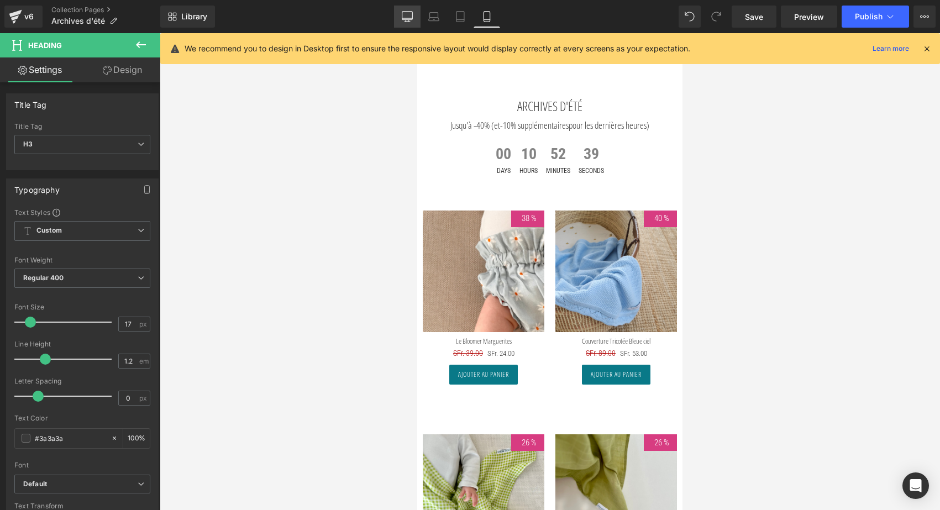
click at [408, 12] on icon at bounding box center [407, 16] width 11 height 8
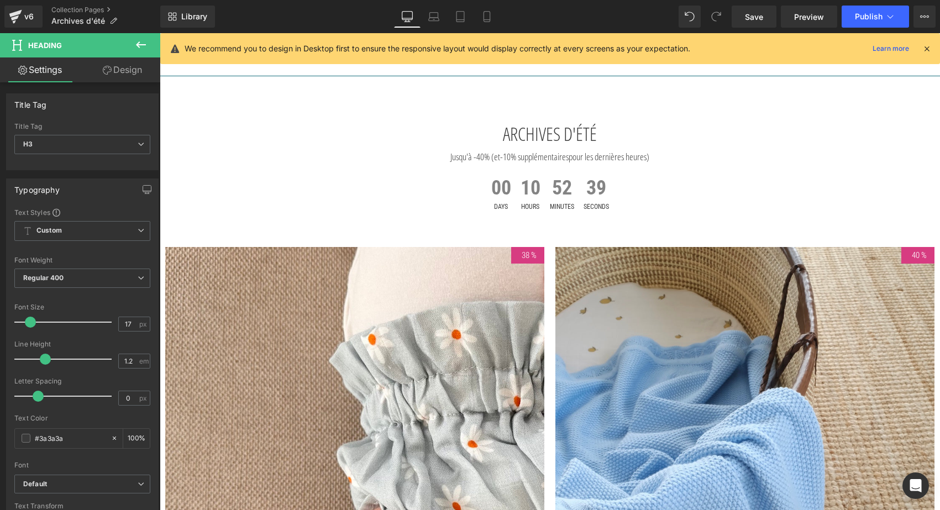
scroll to position [31, 0]
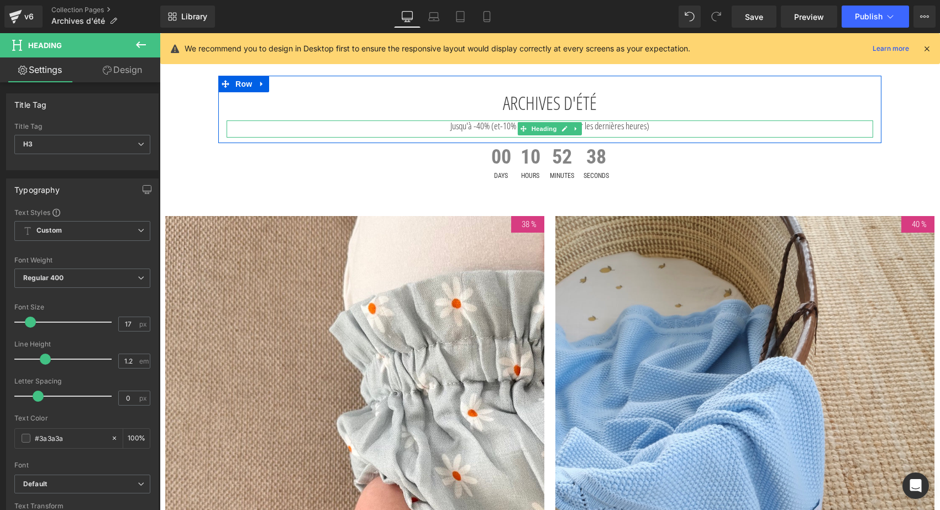
click at [491, 123] on span "(et" at bounding box center [495, 125] width 9 height 13
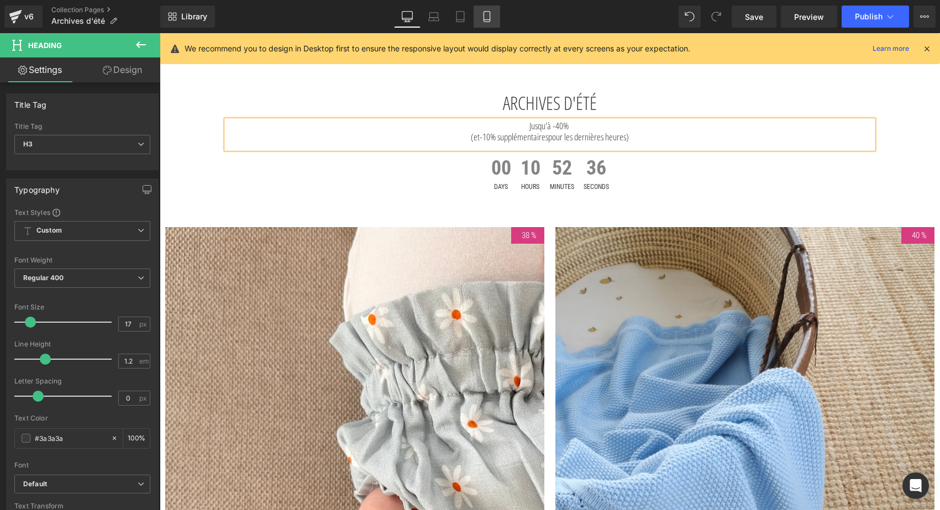
click at [485, 18] on icon at bounding box center [486, 16] width 11 height 11
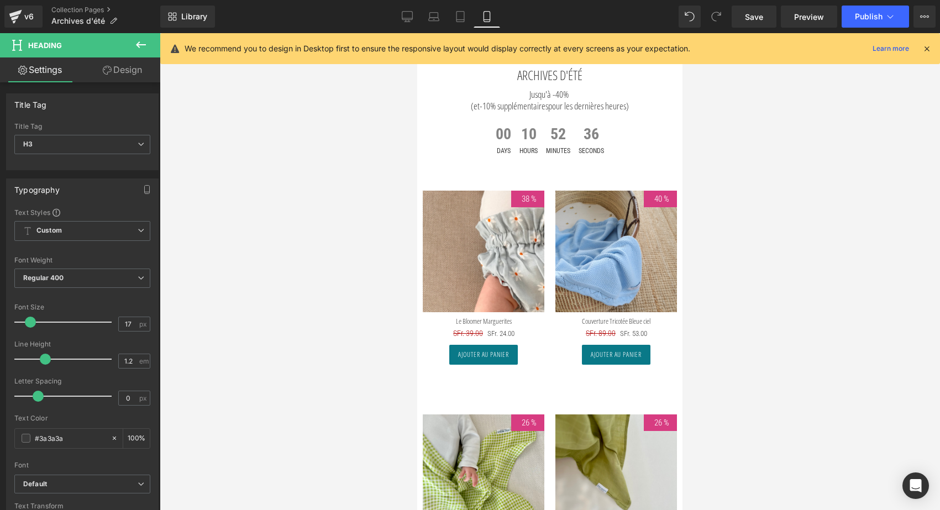
scroll to position [0, 0]
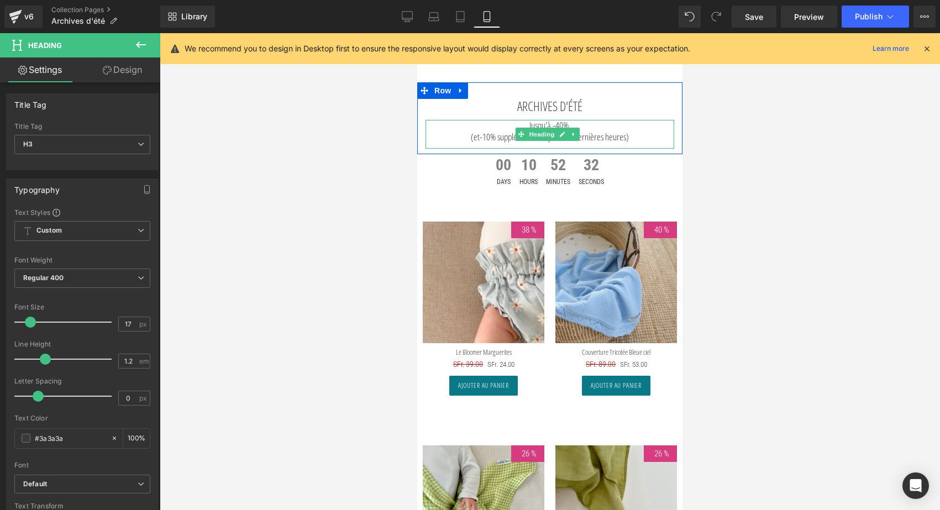
click at [629, 136] on span "pour les dernières heures)" at bounding box center [588, 136] width 81 height 13
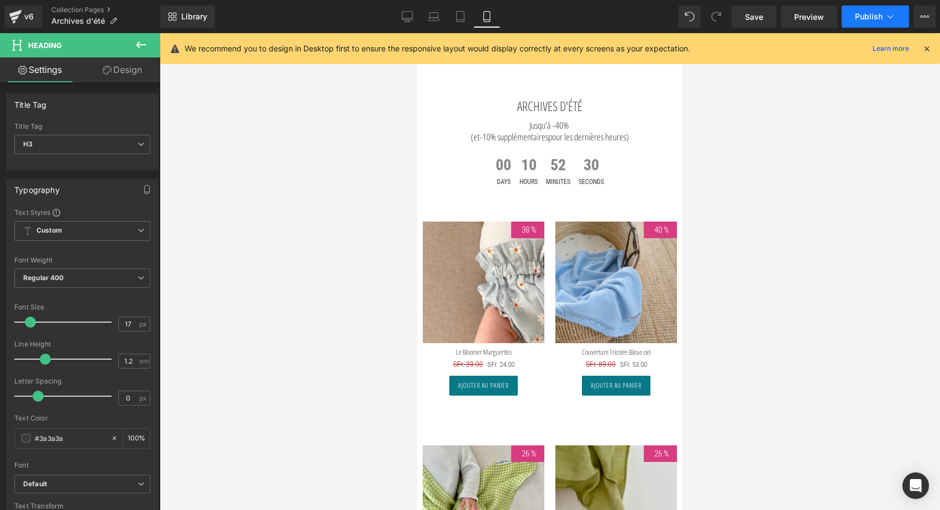
click at [869, 11] on button "Publish" at bounding box center [875, 17] width 67 height 22
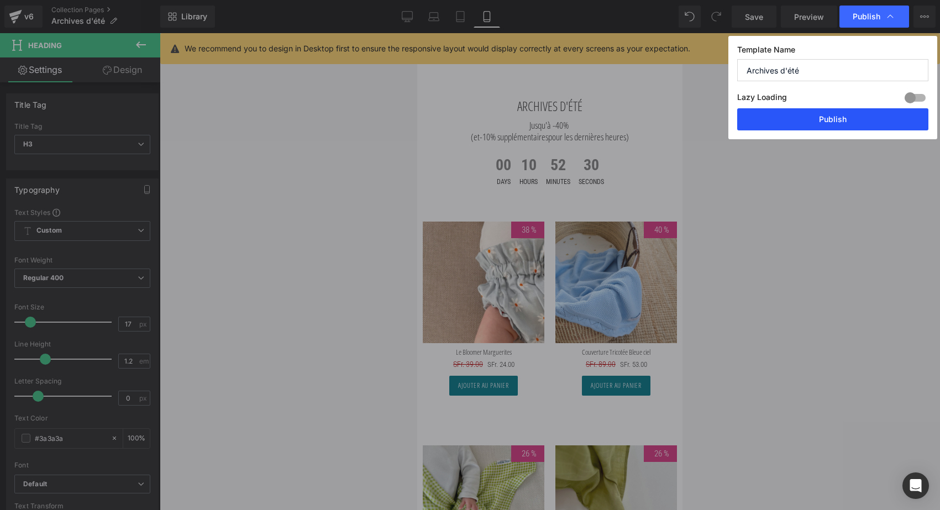
click at [810, 123] on button "Publish" at bounding box center [832, 119] width 191 height 22
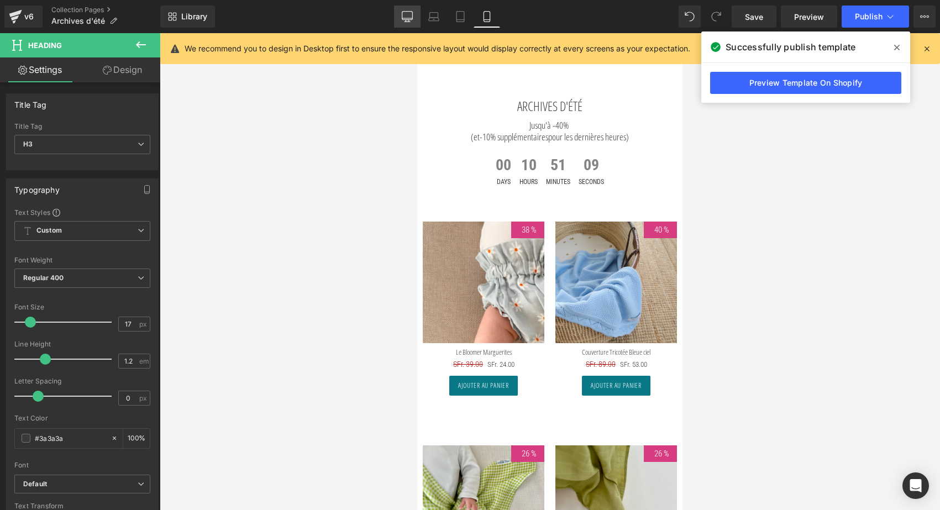
click at [402, 12] on icon at bounding box center [407, 16] width 11 height 11
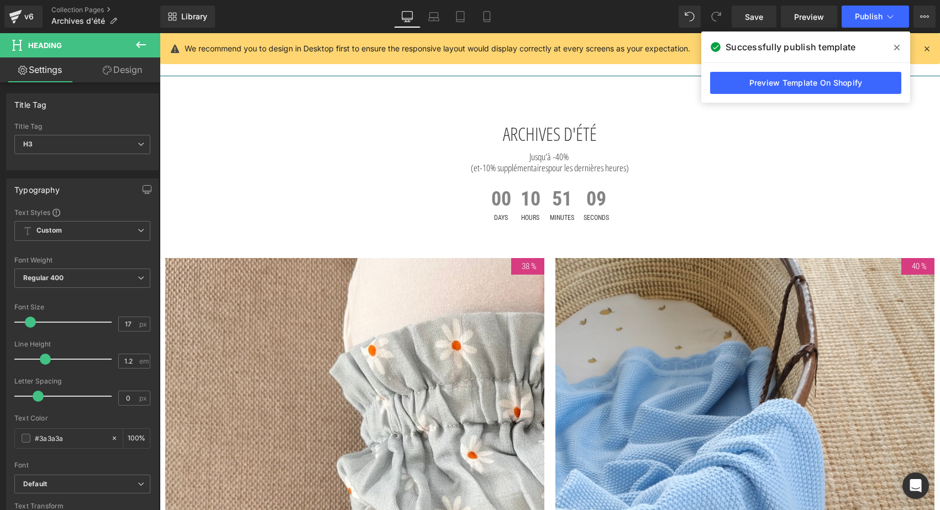
scroll to position [31, 0]
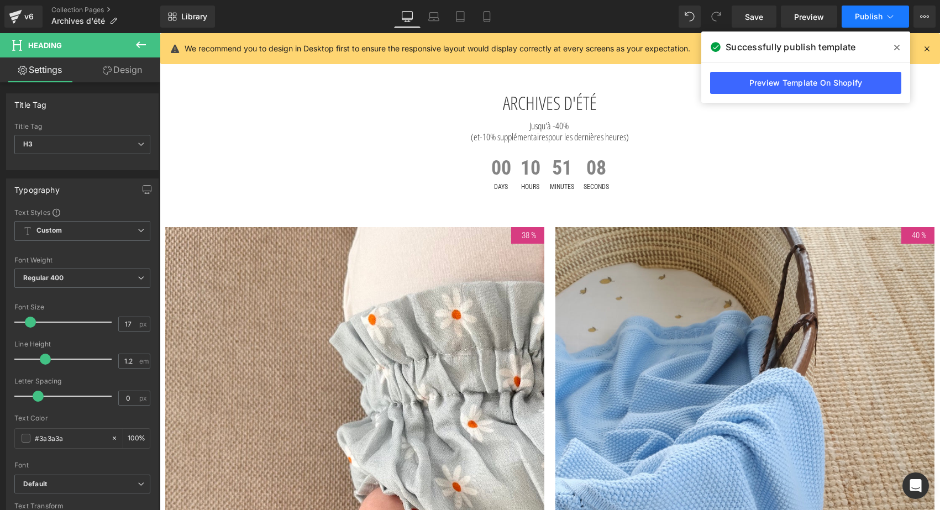
click at [897, 15] on button "Publish" at bounding box center [875, 17] width 67 height 22
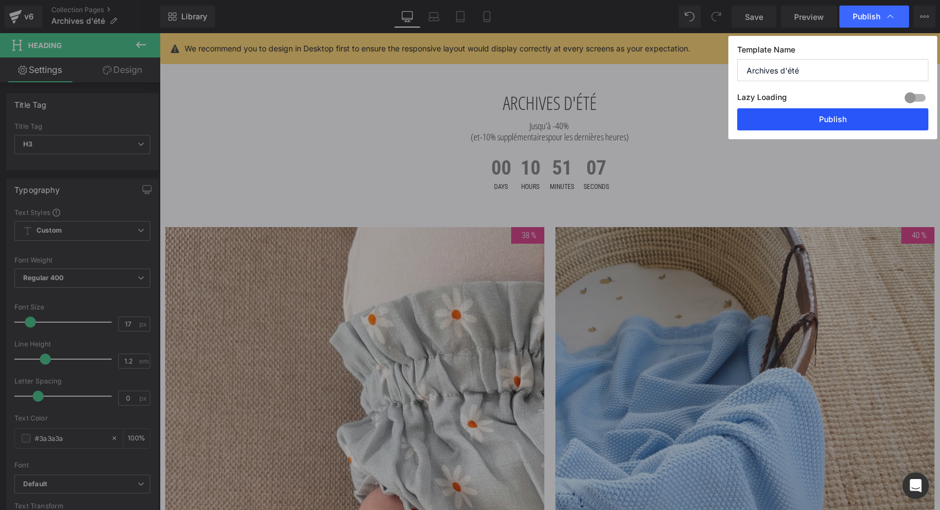
click at [813, 118] on button "Publish" at bounding box center [832, 119] width 191 height 22
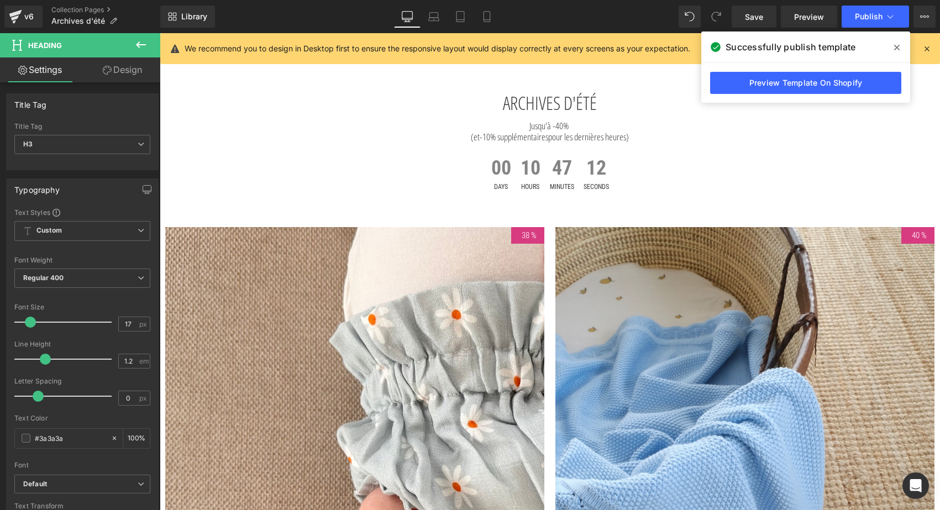
click at [926, 49] on icon at bounding box center [927, 49] width 10 height 10
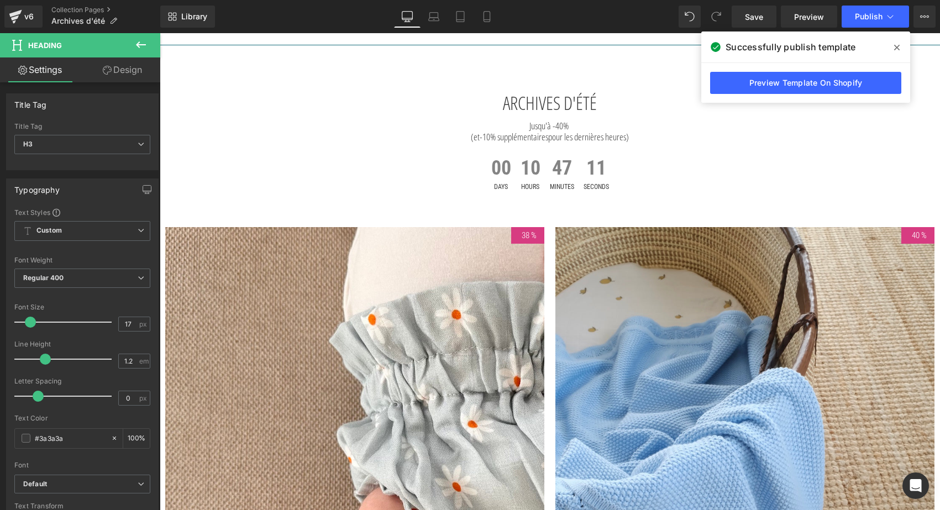
click at [903, 47] on span at bounding box center [897, 48] width 18 height 18
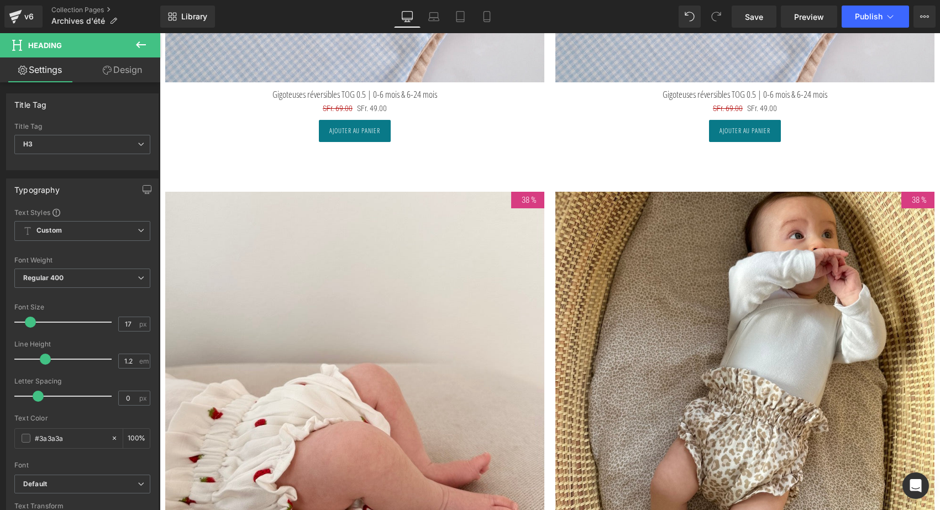
scroll to position [4998, 0]
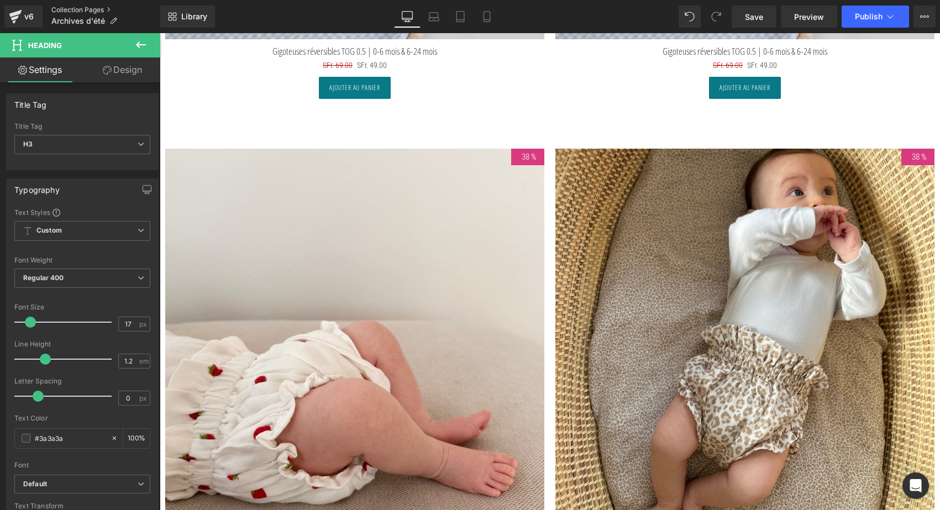
click at [74, 9] on link "Collection Pages" at bounding box center [105, 10] width 109 height 9
